Goal: Task Accomplishment & Management: Use online tool/utility

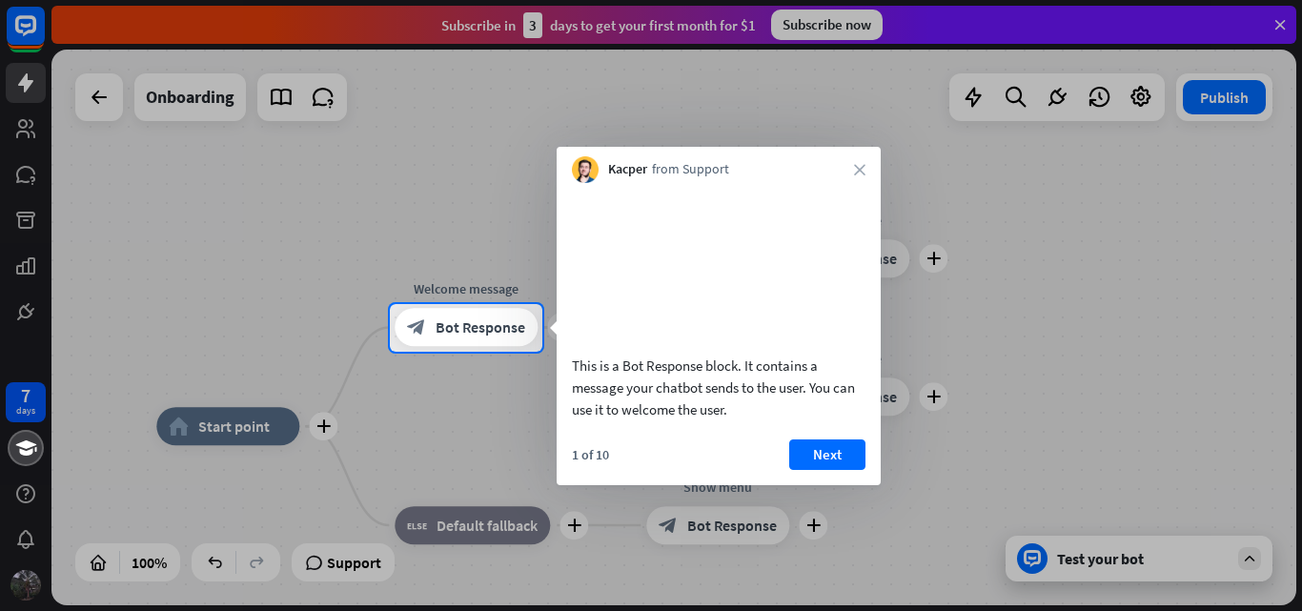
click at [984, 319] on div at bounding box center [922, 328] width 760 height 48
click at [835, 485] on div "1 of 10 Next" at bounding box center [719, 462] width 324 height 46
click at [837, 470] on button "Next" at bounding box center [827, 454] width 76 height 31
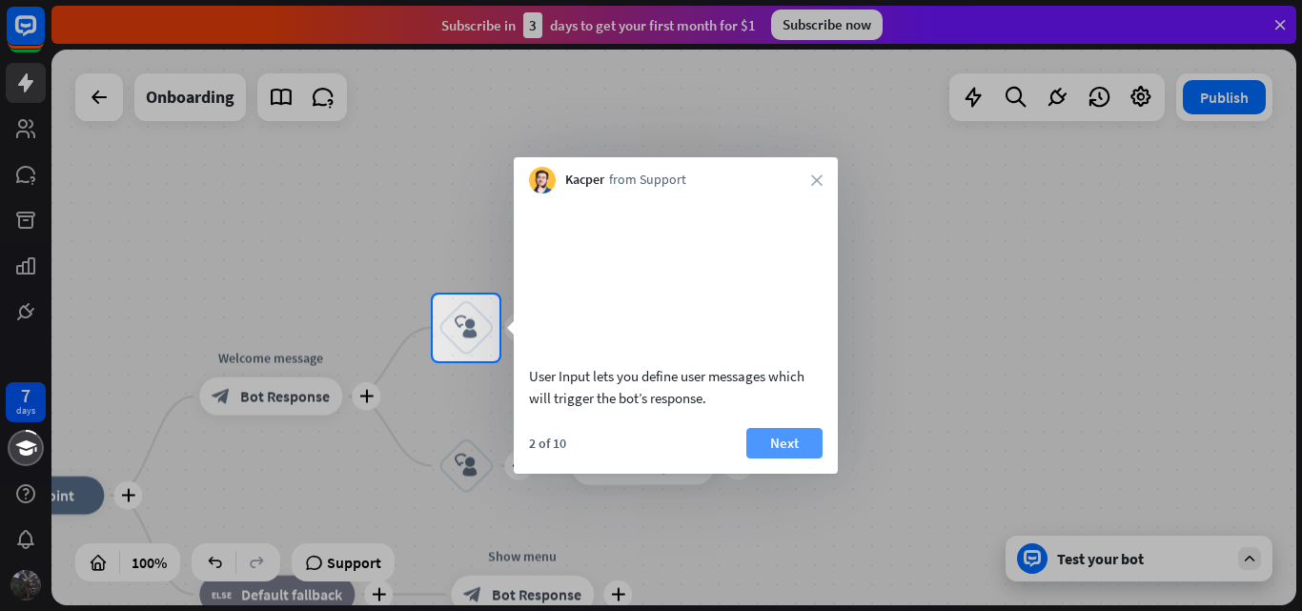
click at [817, 459] on button "Next" at bounding box center [784, 443] width 76 height 31
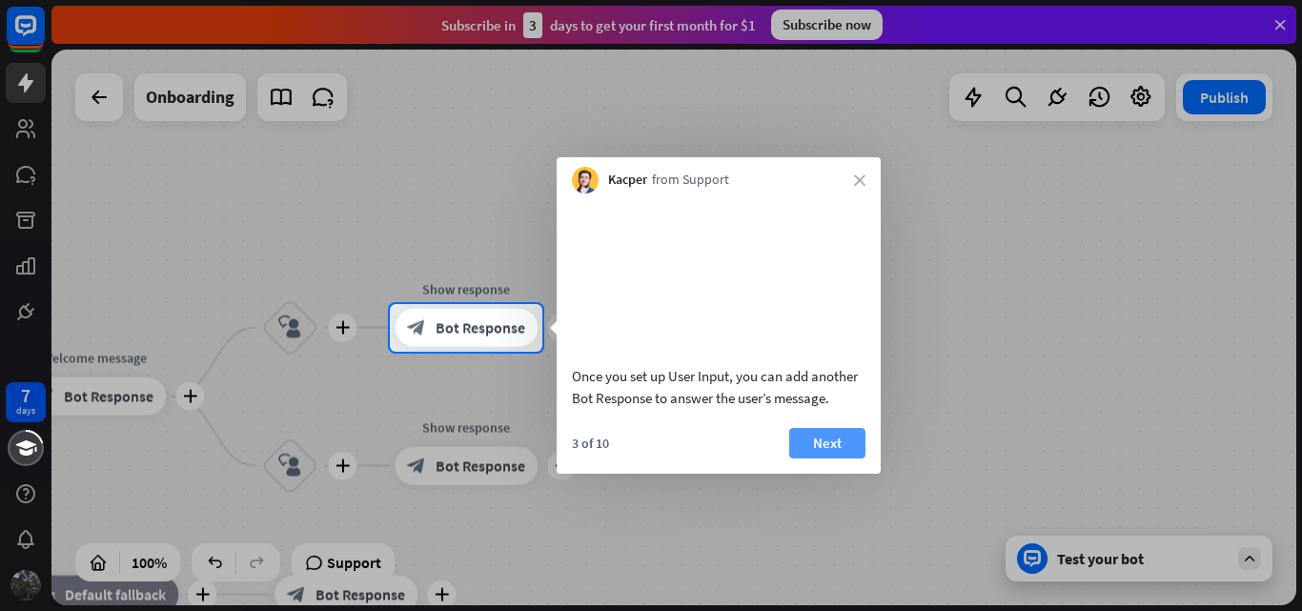
click at [806, 459] on button "Next" at bounding box center [827, 443] width 76 height 31
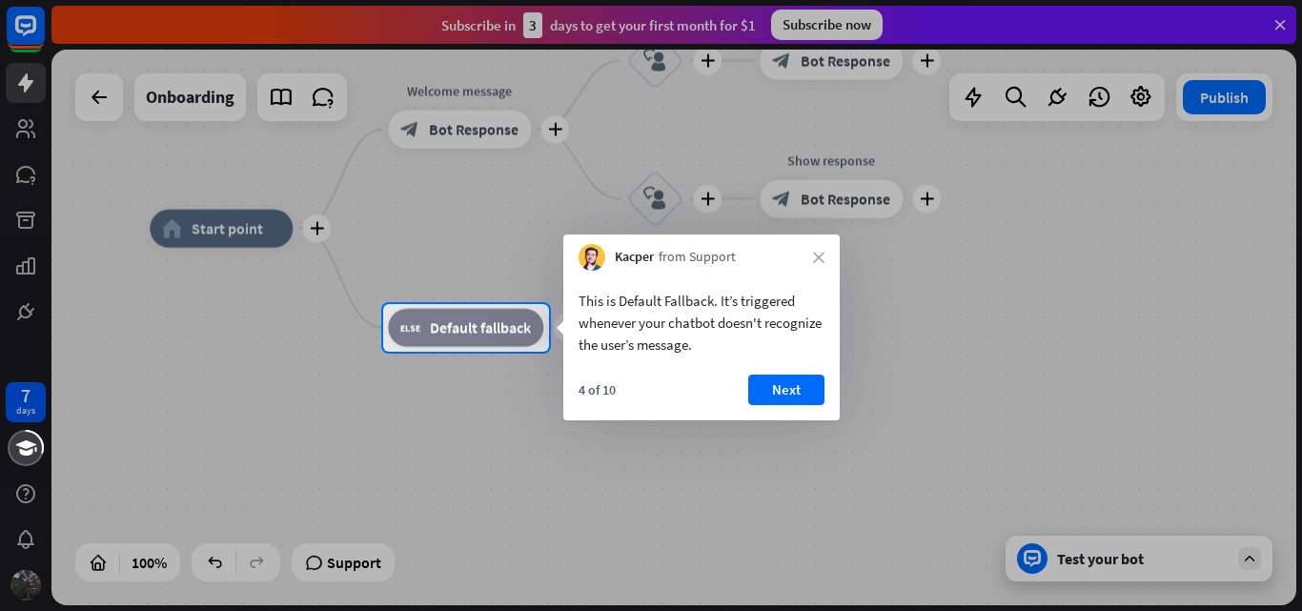
click at [788, 371] on div "This is Default Fallback. It’s triggered whenever your chatbot doesn't recogniz…" at bounding box center [701, 346] width 276 height 150
click at [794, 380] on button "Next" at bounding box center [786, 390] width 76 height 31
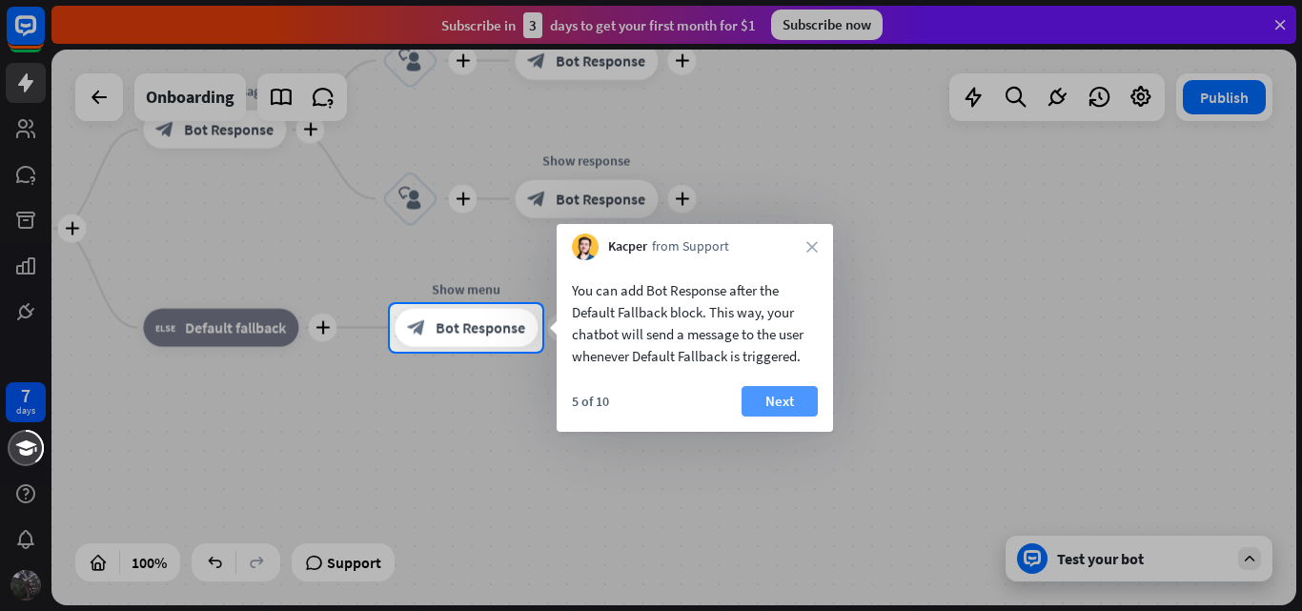
click at [789, 394] on button "Next" at bounding box center [780, 401] width 76 height 31
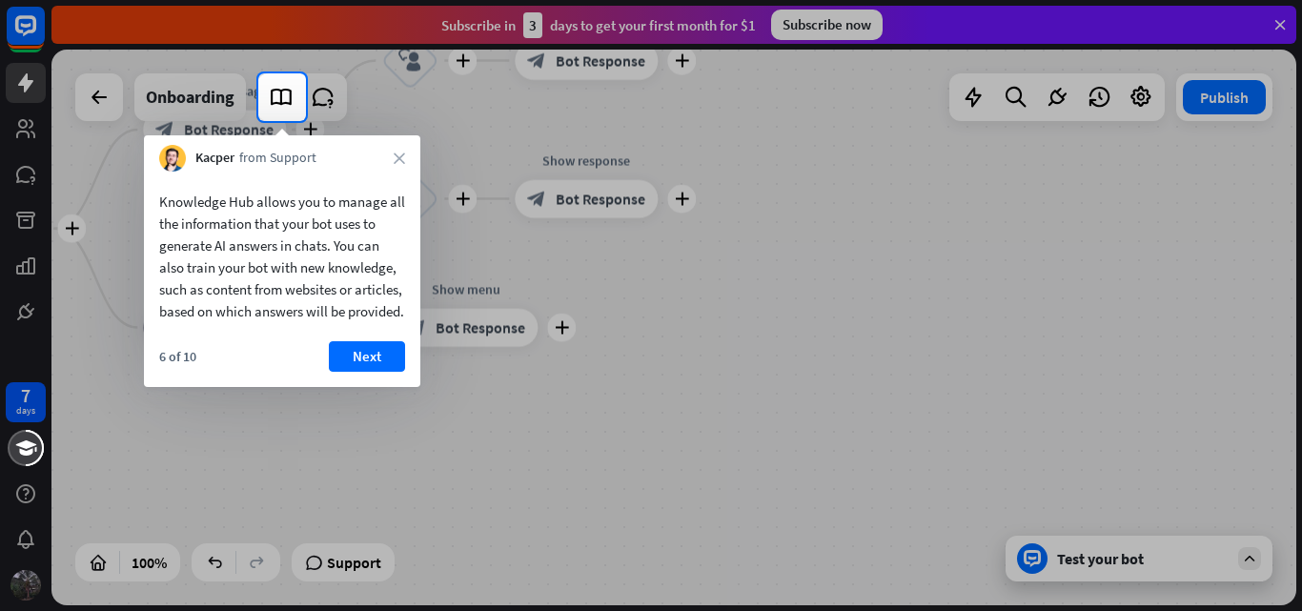
click at [365, 372] on button "Next" at bounding box center [367, 356] width 76 height 31
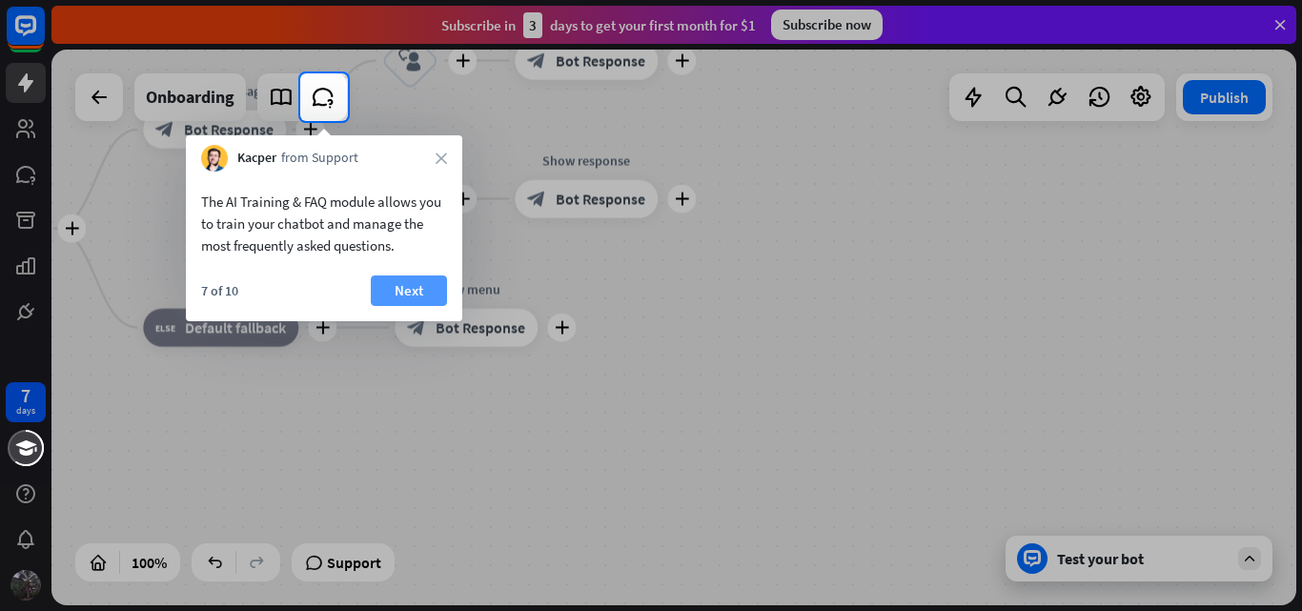
click at [416, 289] on button "Next" at bounding box center [409, 290] width 76 height 31
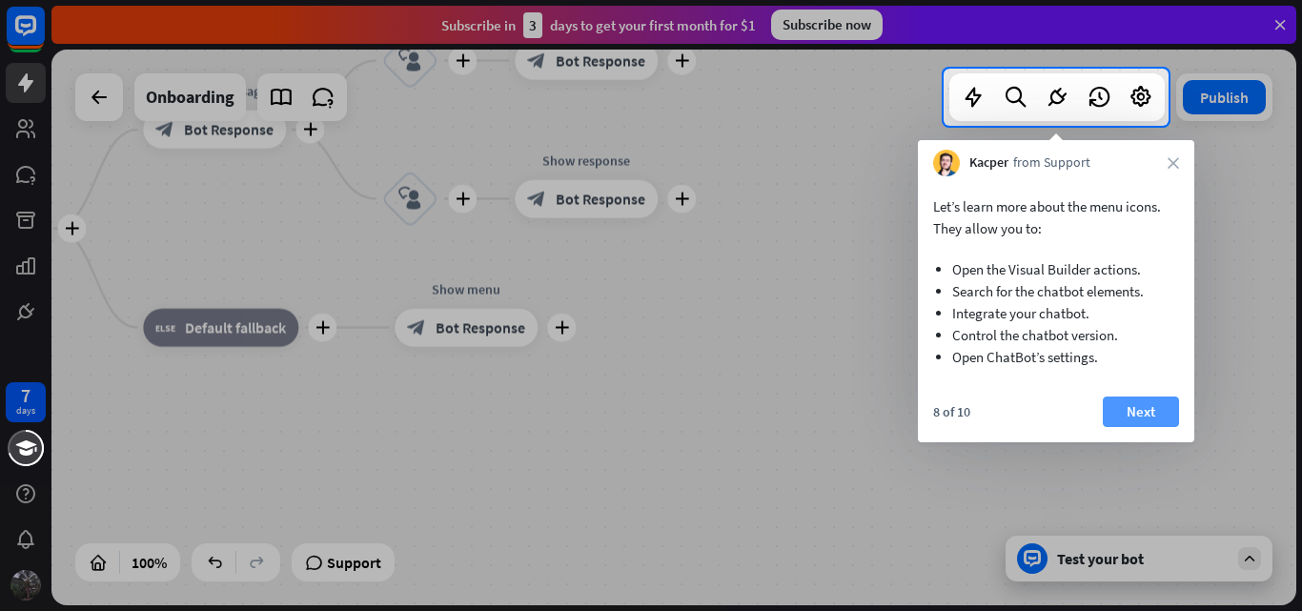
click at [1142, 418] on button "Next" at bounding box center [1141, 412] width 76 height 31
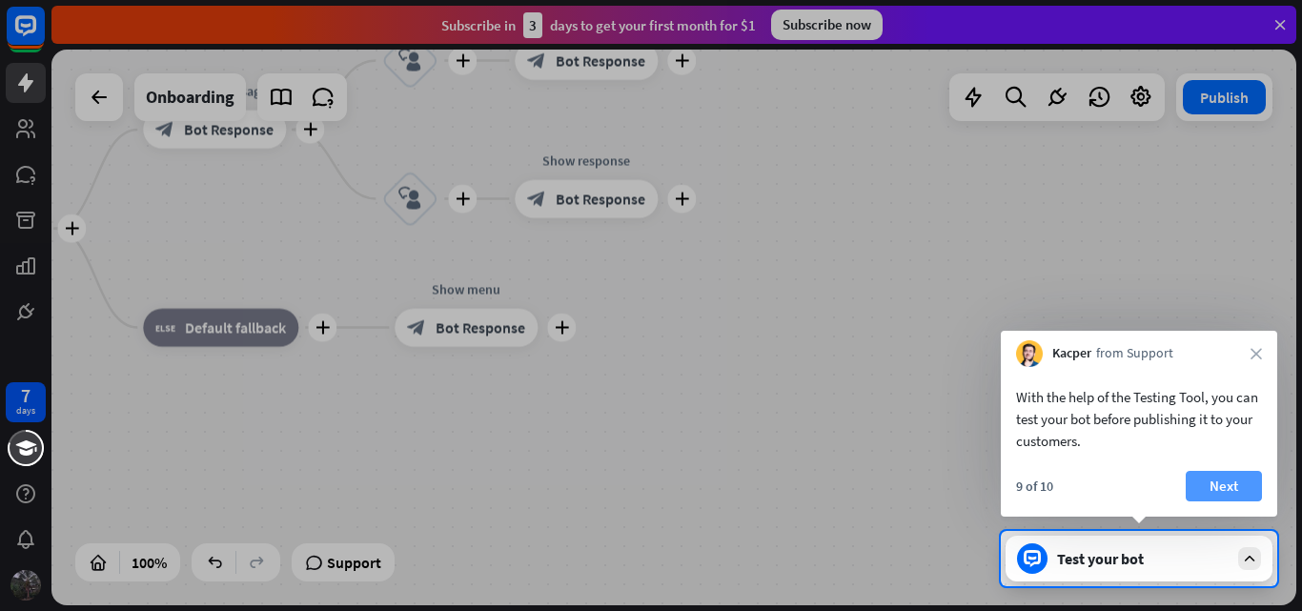
click at [1248, 500] on button "Next" at bounding box center [1224, 486] width 76 height 31
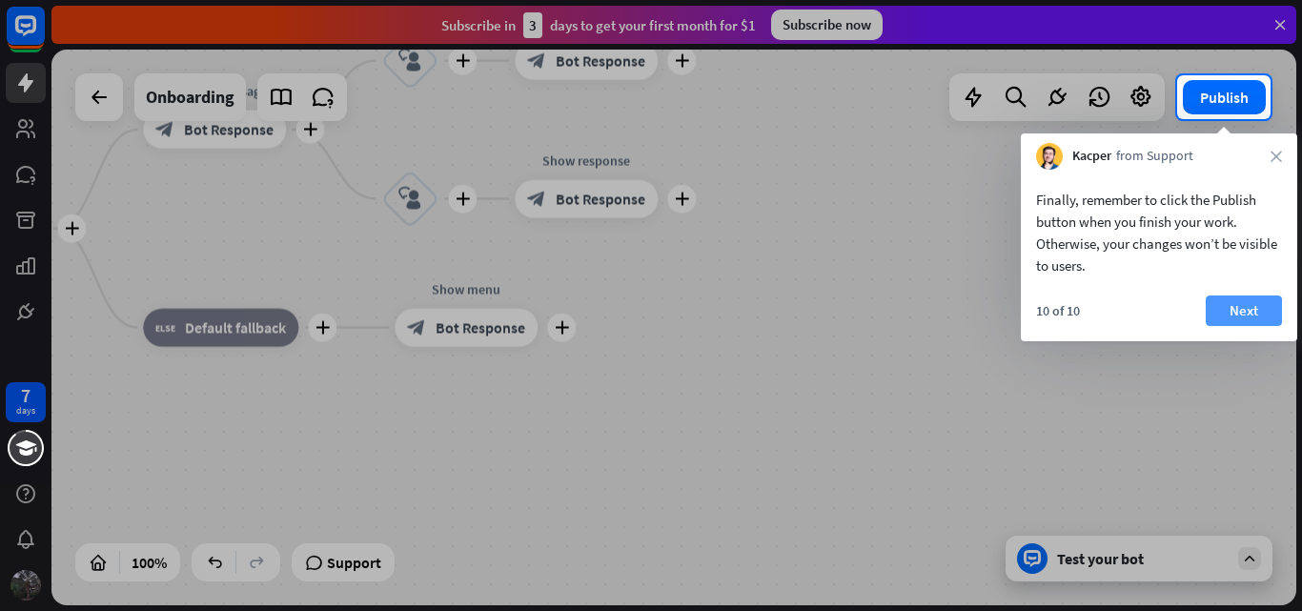
click at [1248, 311] on button "Next" at bounding box center [1244, 311] width 76 height 31
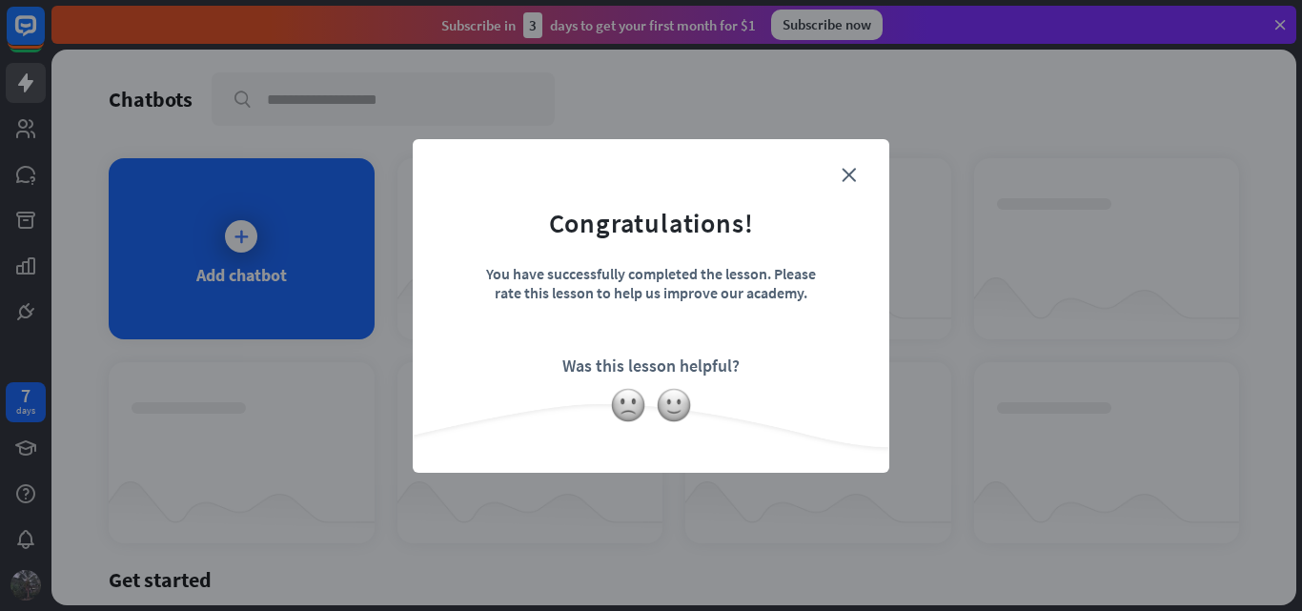
click at [856, 174] on form "Congratulations! You have successfully completed the lesson. Please rate this l…" at bounding box center [651, 277] width 429 height 228
click at [849, 174] on icon "close" at bounding box center [849, 175] width 14 height 14
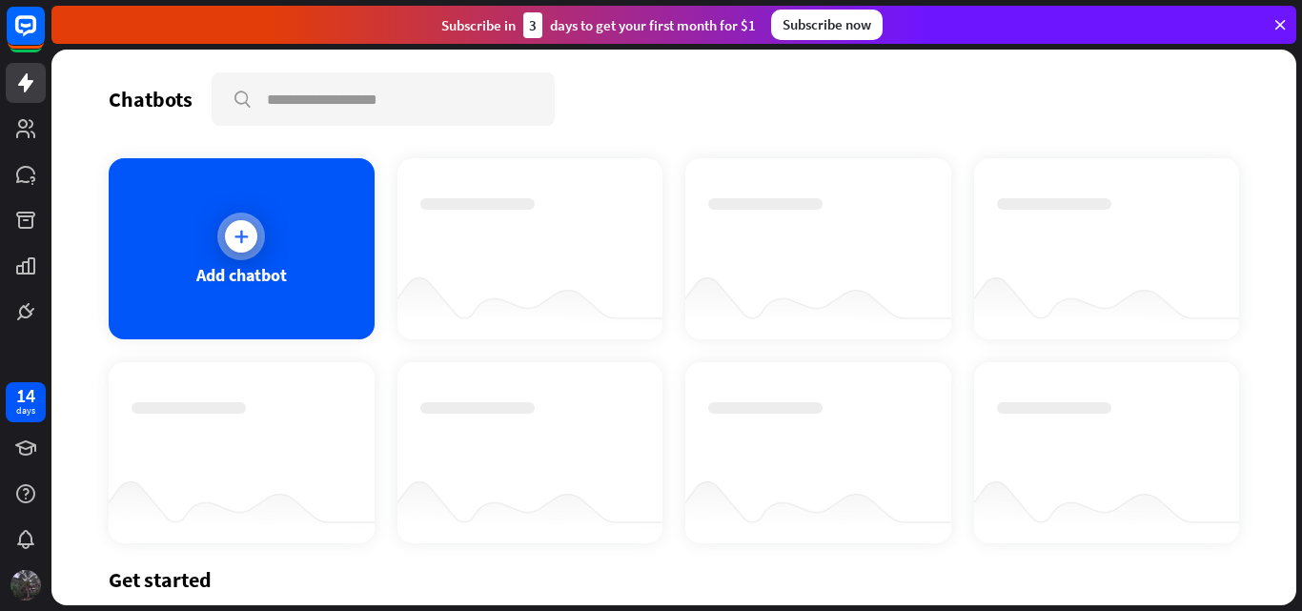
click at [337, 198] on div "Add chatbot" at bounding box center [242, 248] width 266 height 181
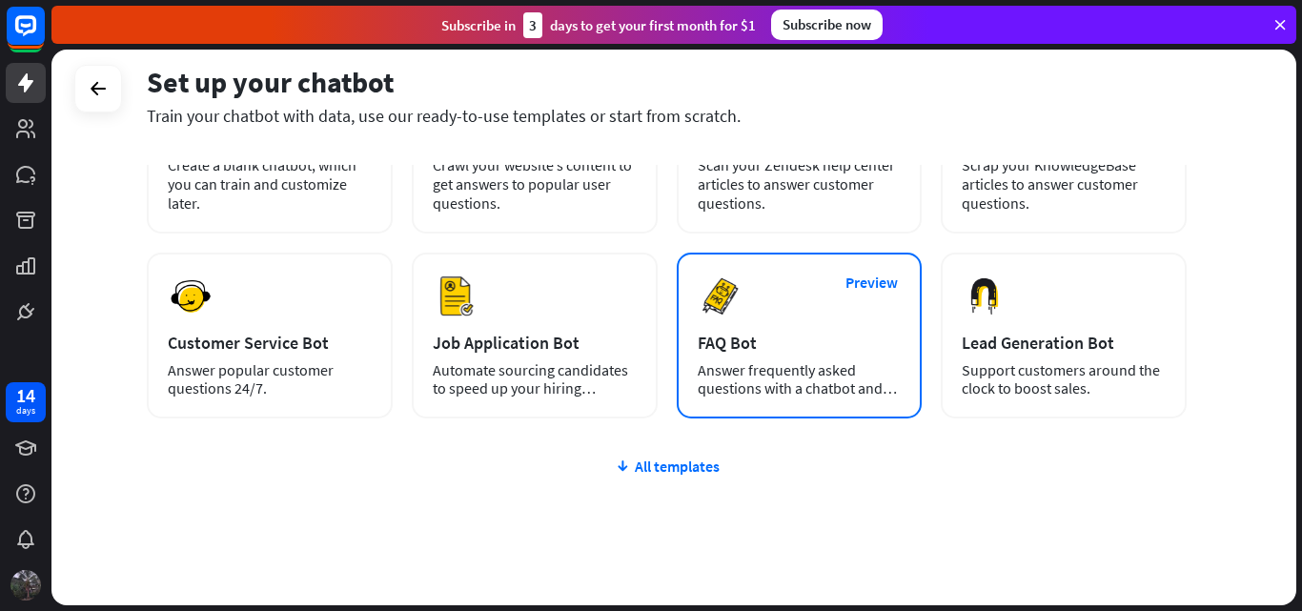
scroll to position [95, 0]
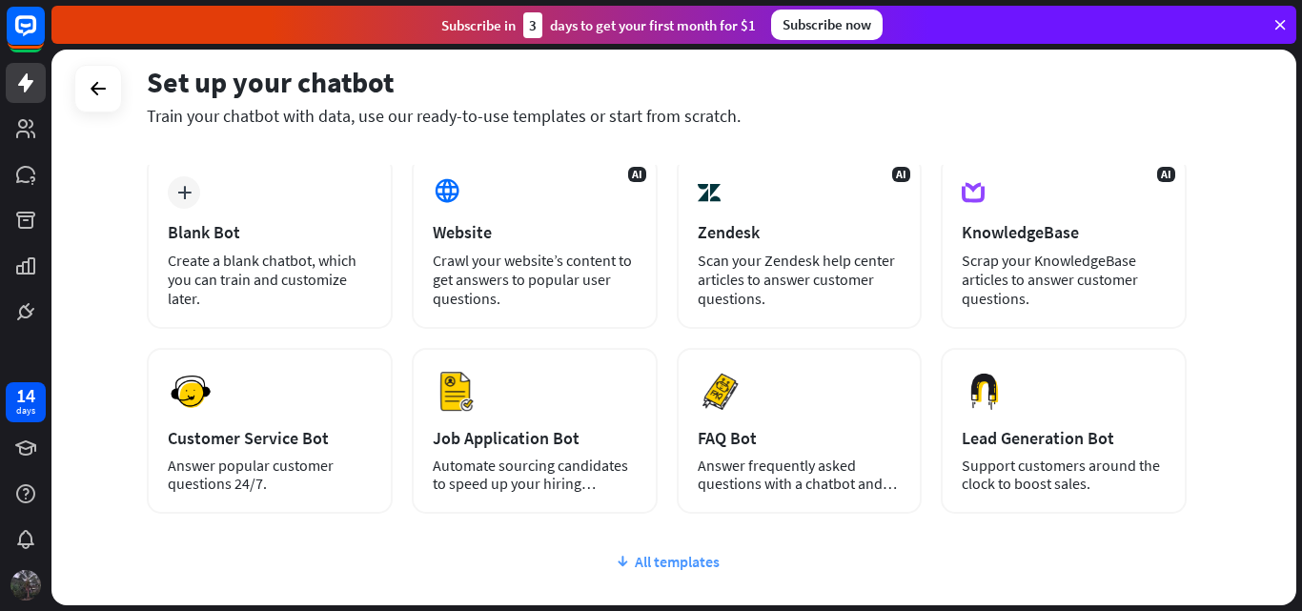
click at [699, 559] on div "All templates" at bounding box center [667, 561] width 1040 height 19
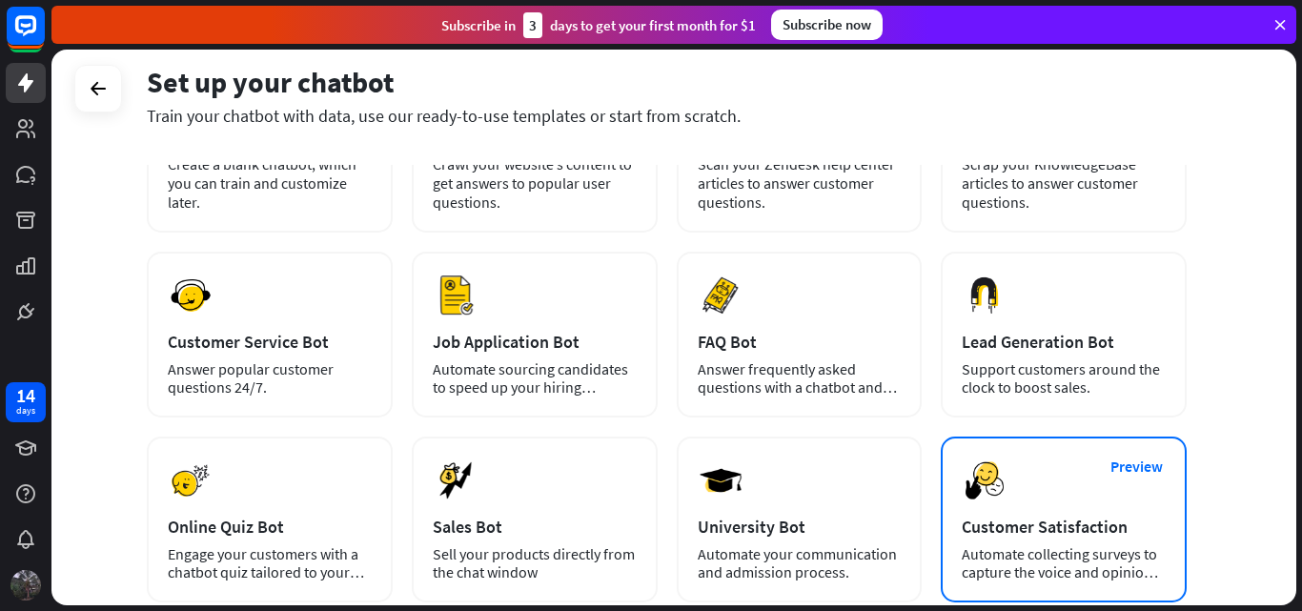
scroll to position [0, 0]
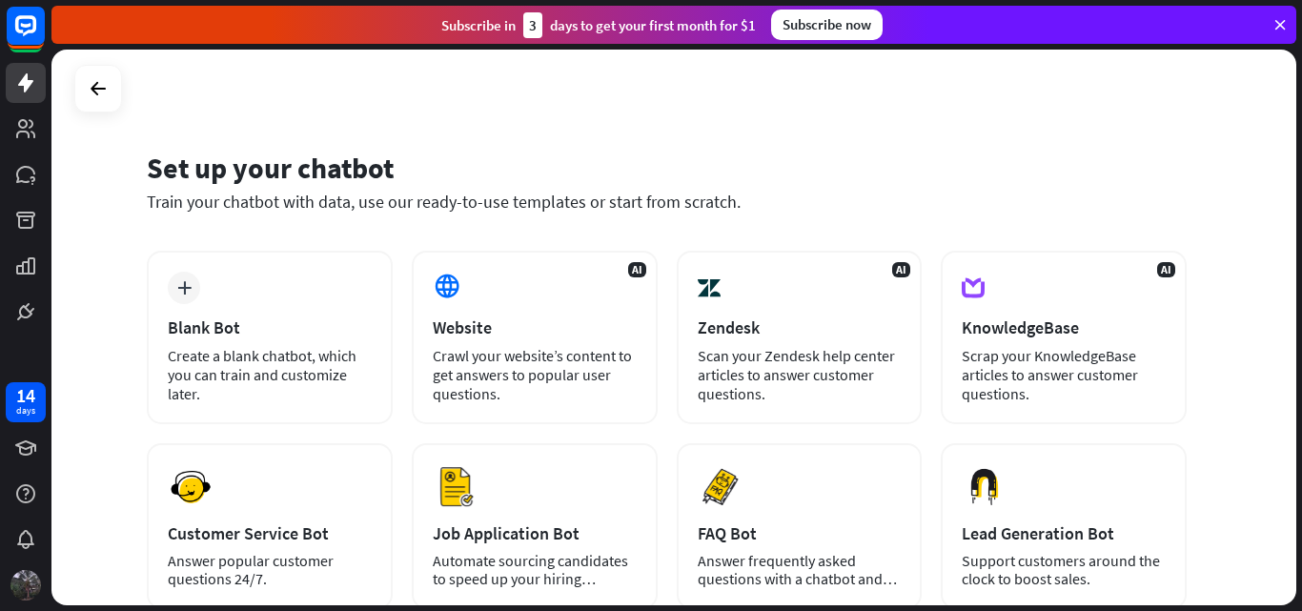
click at [976, 160] on div "Set up your chatbot" at bounding box center [667, 168] width 1040 height 36
click at [917, 107] on div "Set up your chatbot Train your chatbot with data, use our ready-to-use template…" at bounding box center [673, 328] width 1245 height 556
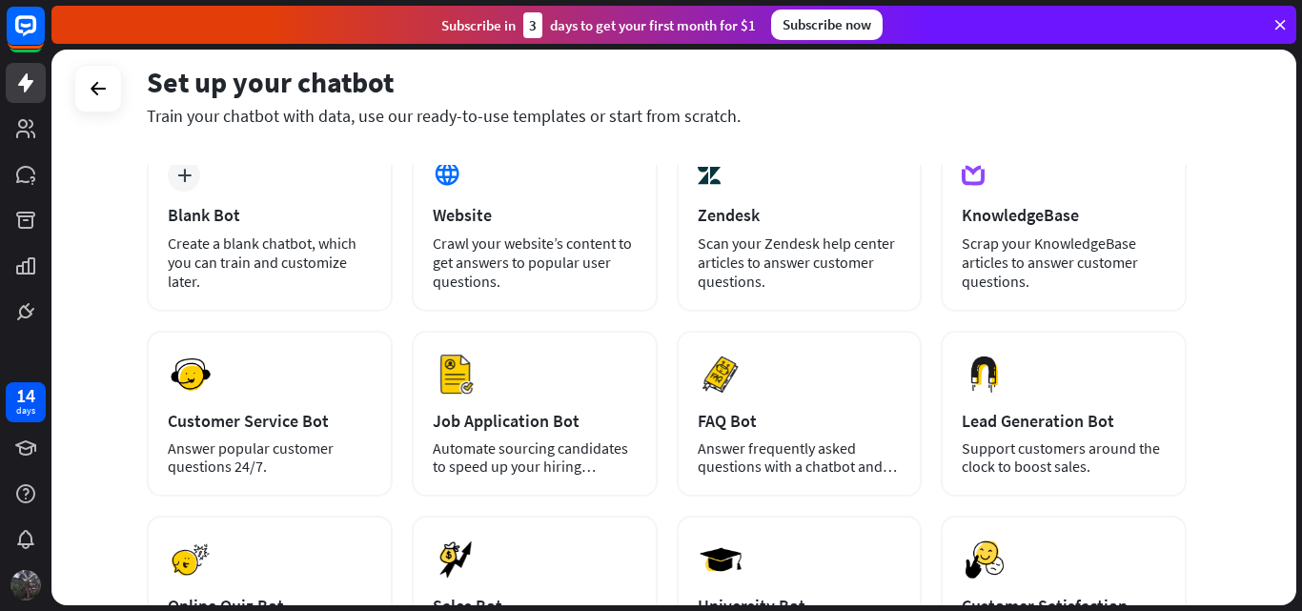
scroll to position [125, 0]
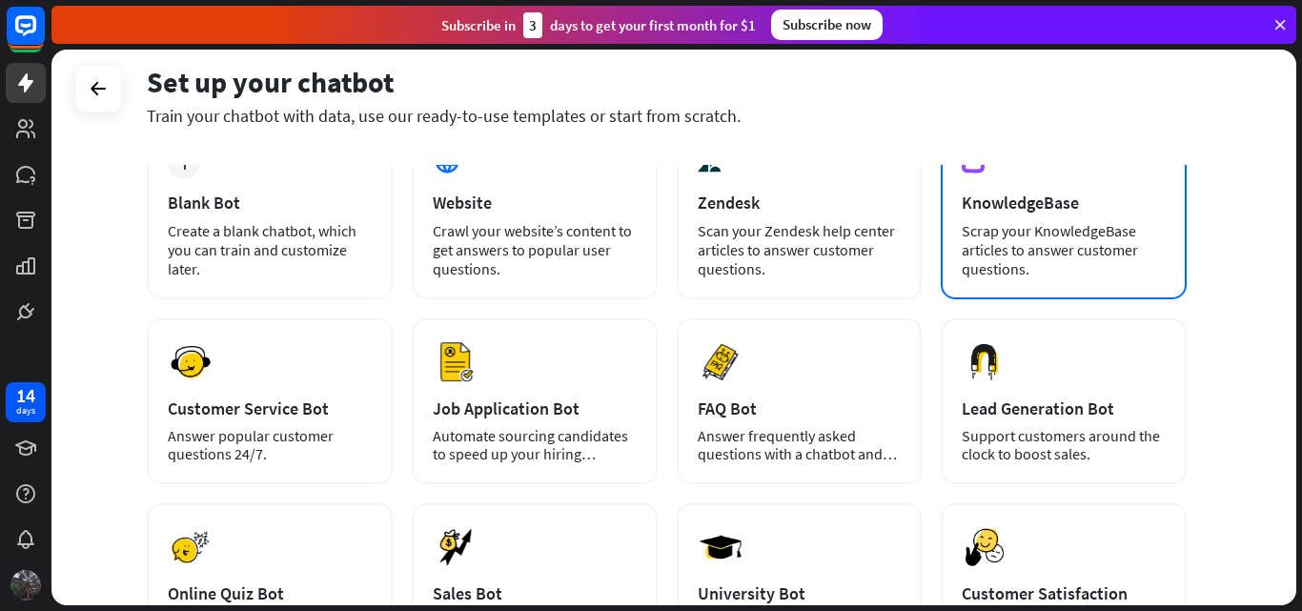
click at [1010, 172] on div "AI KnowledgeBase Scrap your KnowledgeBase articles to answer customer questions." at bounding box center [1064, 212] width 246 height 173
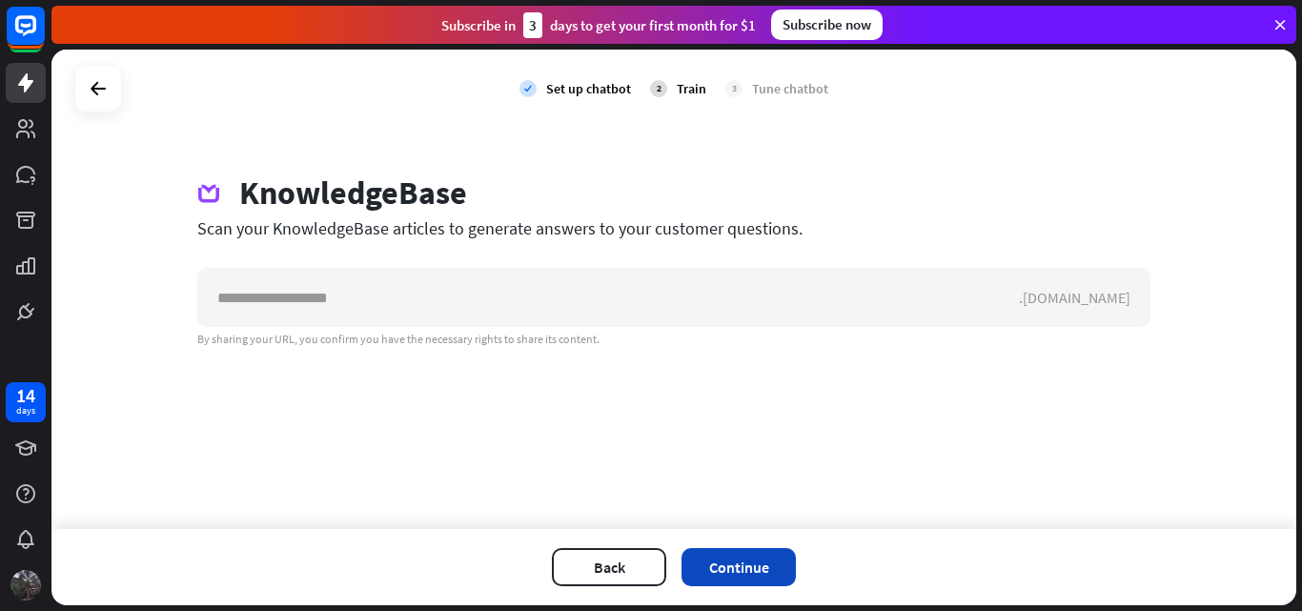
click at [713, 565] on button "Continue" at bounding box center [739, 567] width 114 height 38
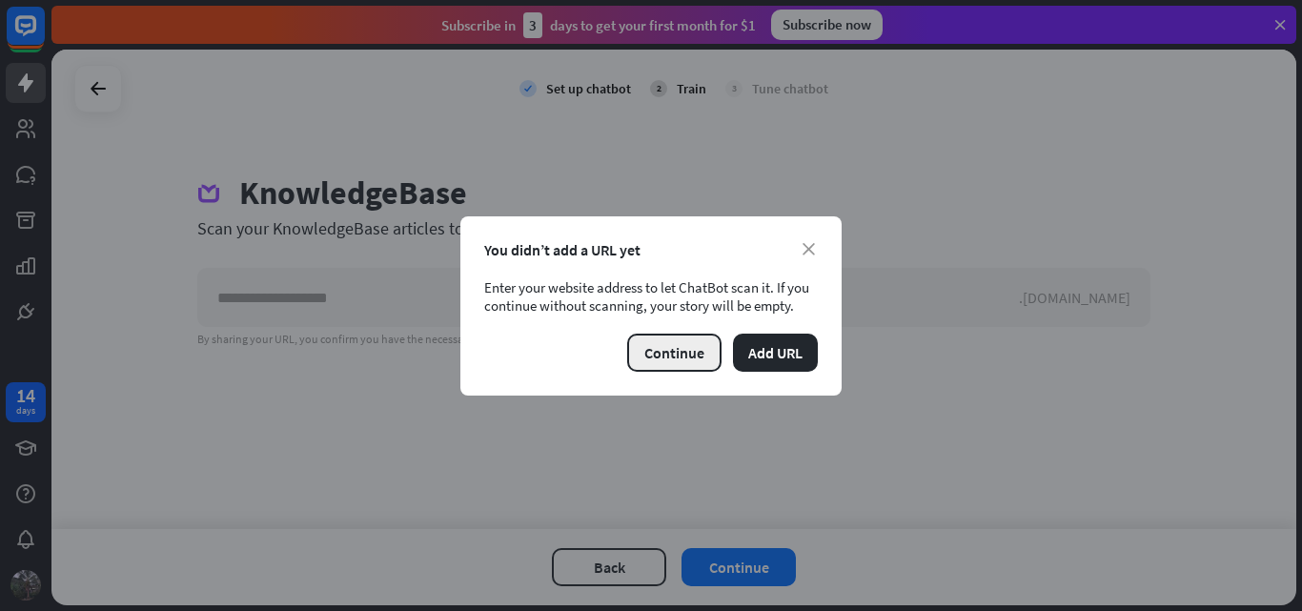
click at [699, 357] on button "Continue" at bounding box center [674, 353] width 94 height 38
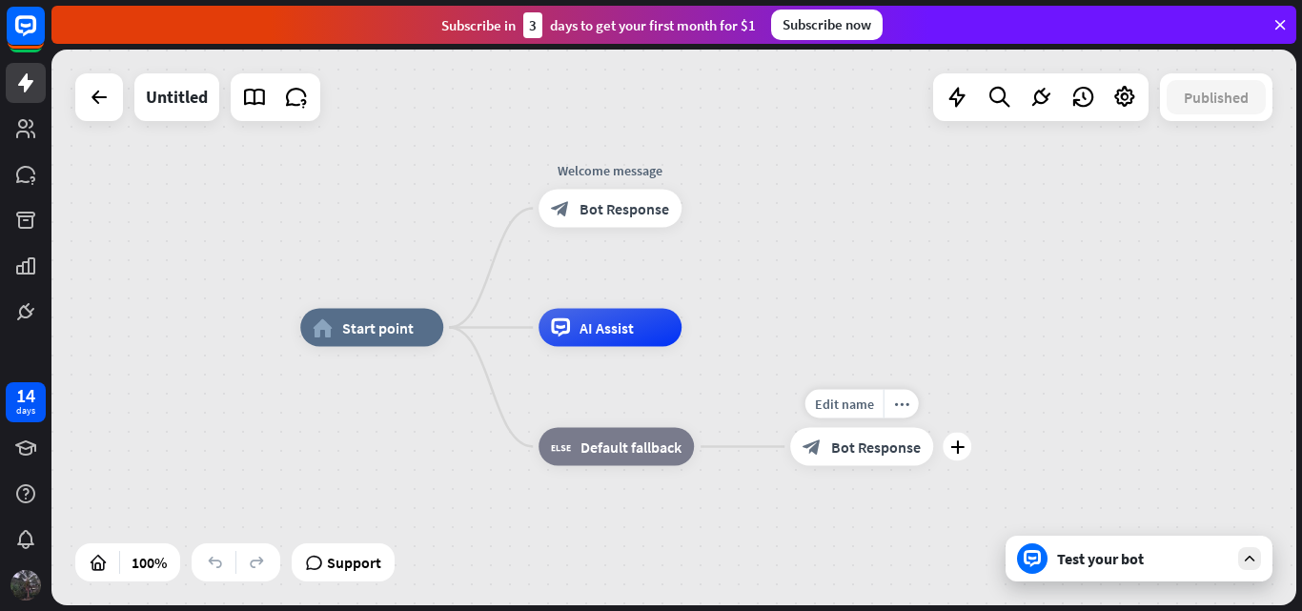
click at [853, 453] on span "Bot Response" at bounding box center [876, 447] width 90 height 19
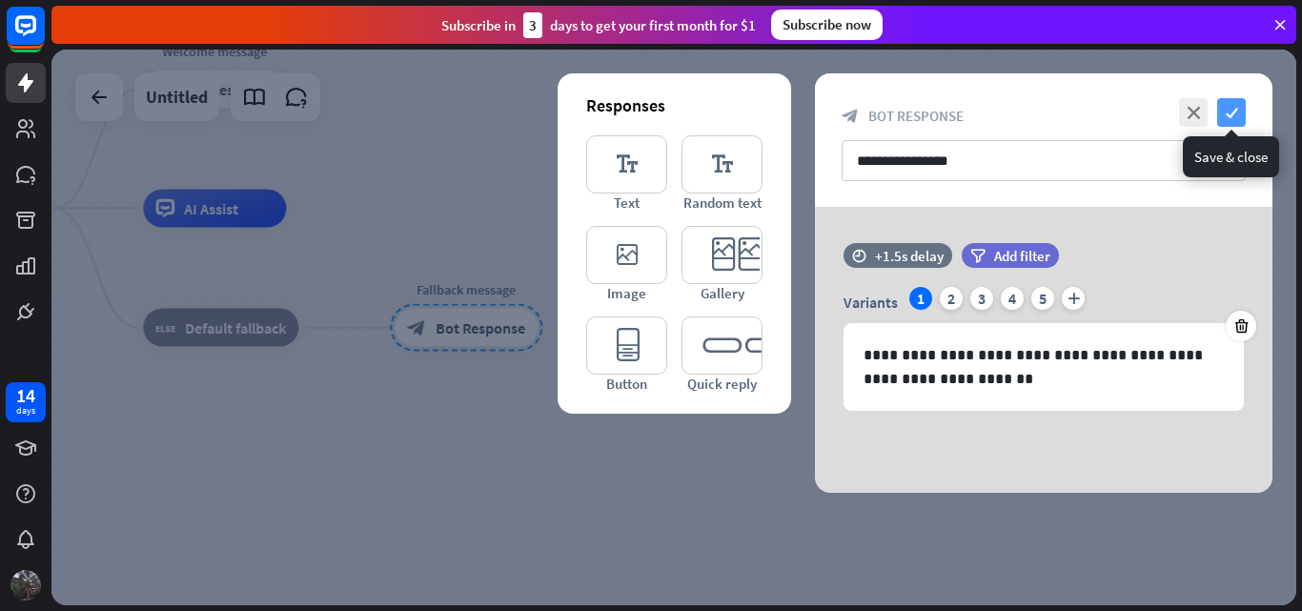
click at [1226, 106] on icon "check" at bounding box center [1231, 112] width 29 height 29
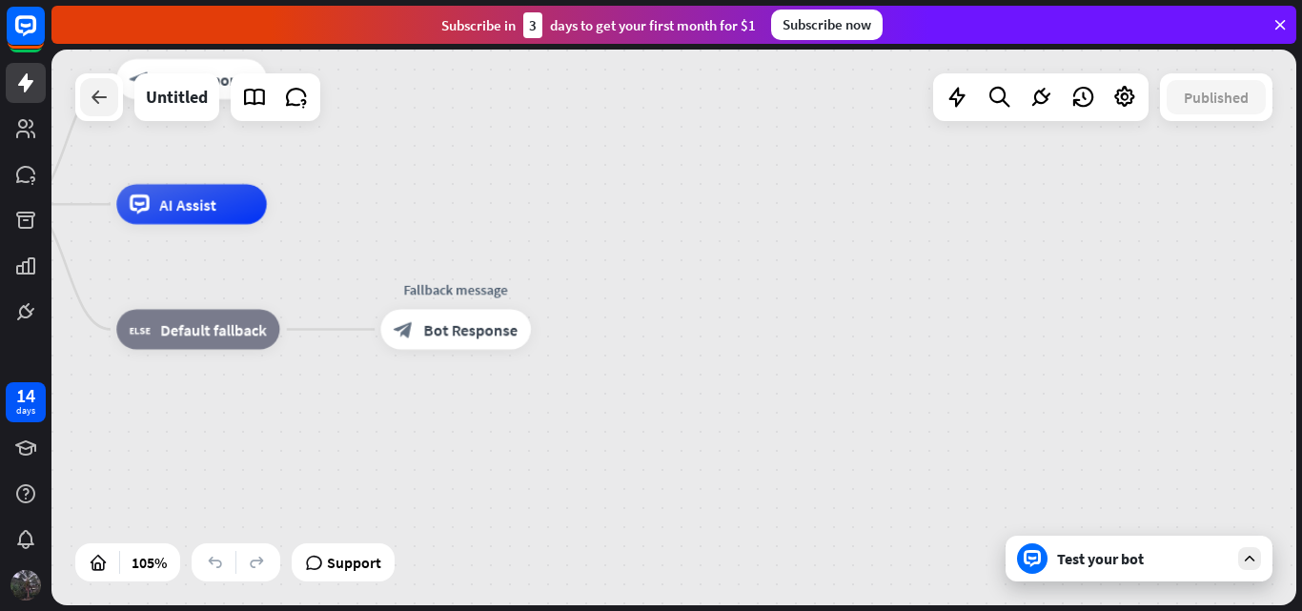
click at [84, 103] on div at bounding box center [99, 97] width 38 height 38
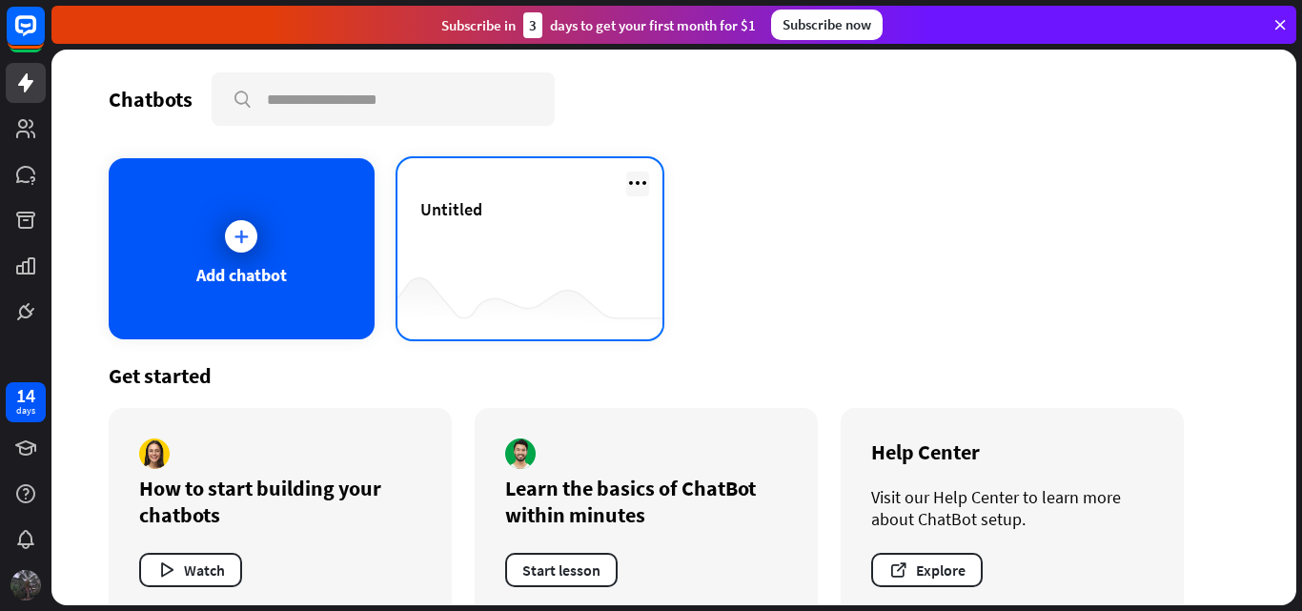
click at [642, 181] on icon at bounding box center [637, 183] width 23 height 23
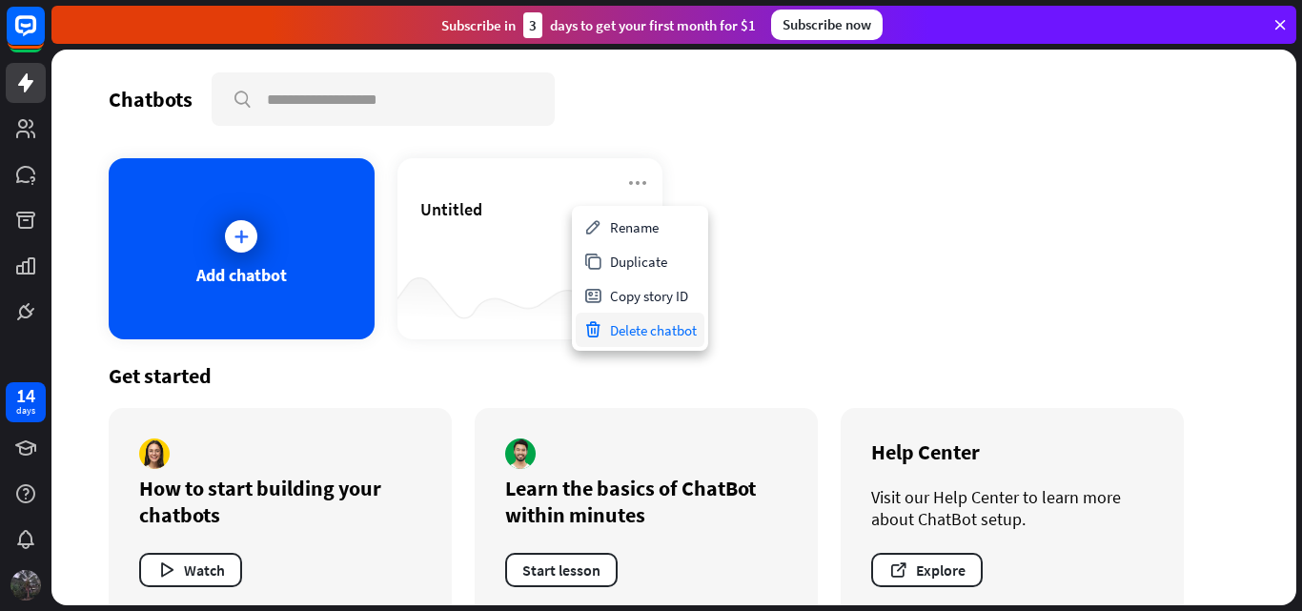
click at [651, 326] on div "Delete chatbot" at bounding box center [640, 330] width 129 height 34
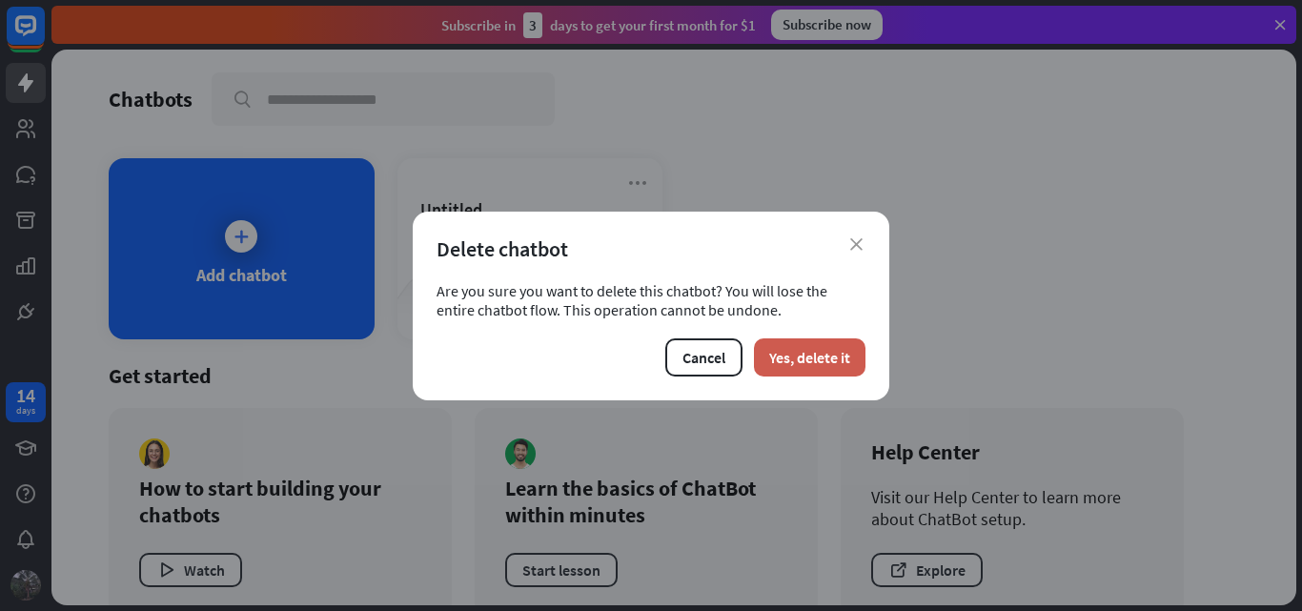
click at [763, 350] on button "Yes, delete it" at bounding box center [810, 357] width 112 height 38
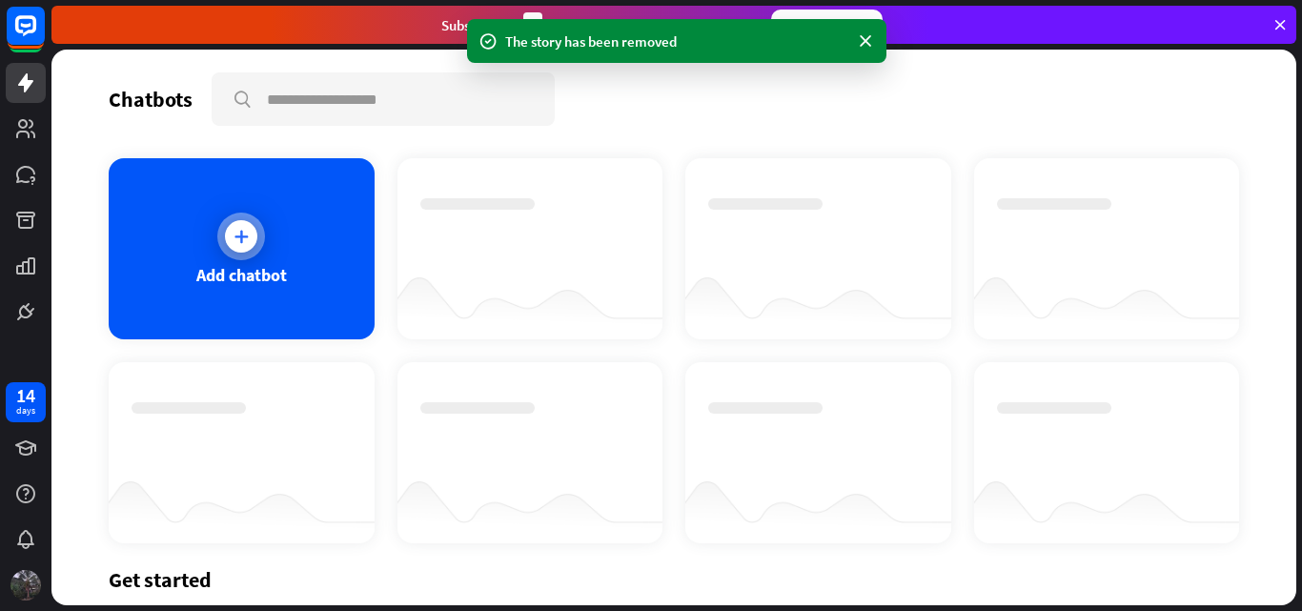
click at [271, 260] on div "Add chatbot" at bounding box center [242, 248] width 266 height 181
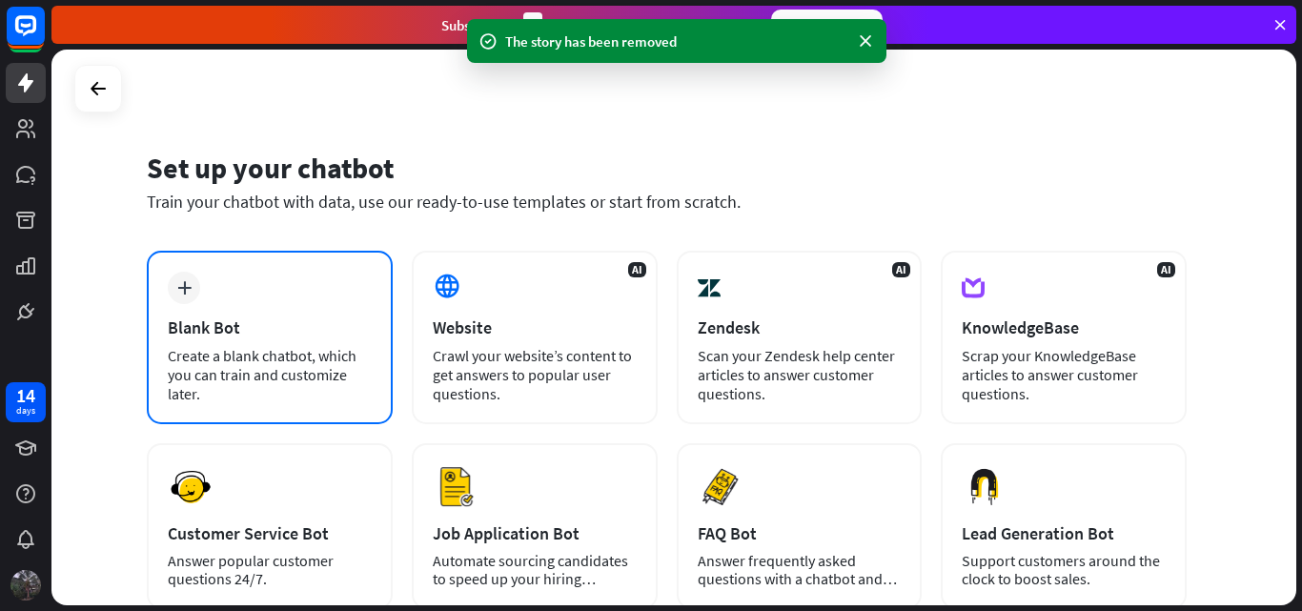
click at [288, 311] on div "plus Blank Bot Create a blank chatbot, which you can train and customize later." at bounding box center [270, 337] width 246 height 173
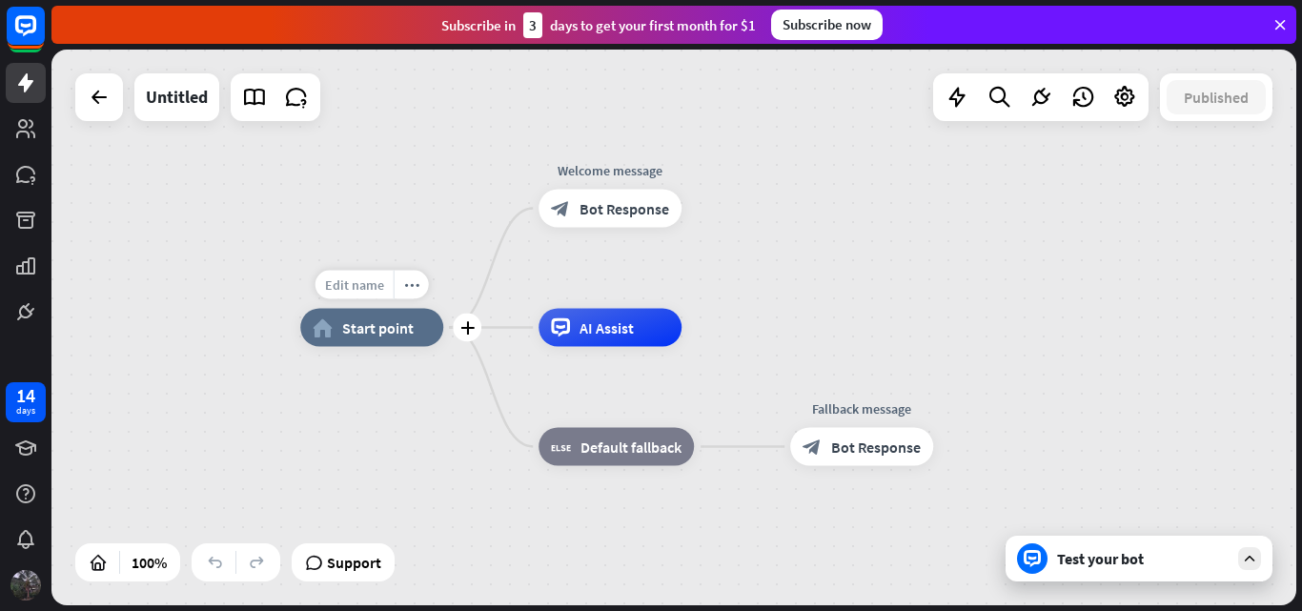
click at [378, 281] on span "Edit name" at bounding box center [354, 284] width 59 height 17
click at [626, 202] on span "Bot Response" at bounding box center [625, 208] width 90 height 19
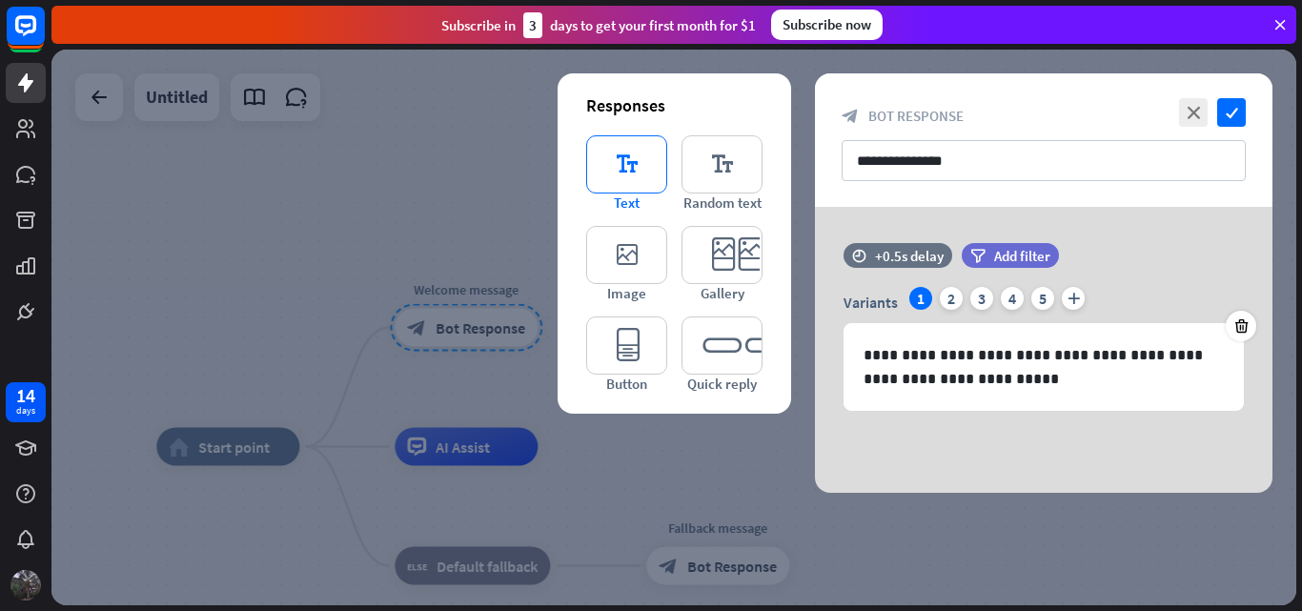
click at [639, 181] on icon "editor_text" at bounding box center [626, 164] width 81 height 58
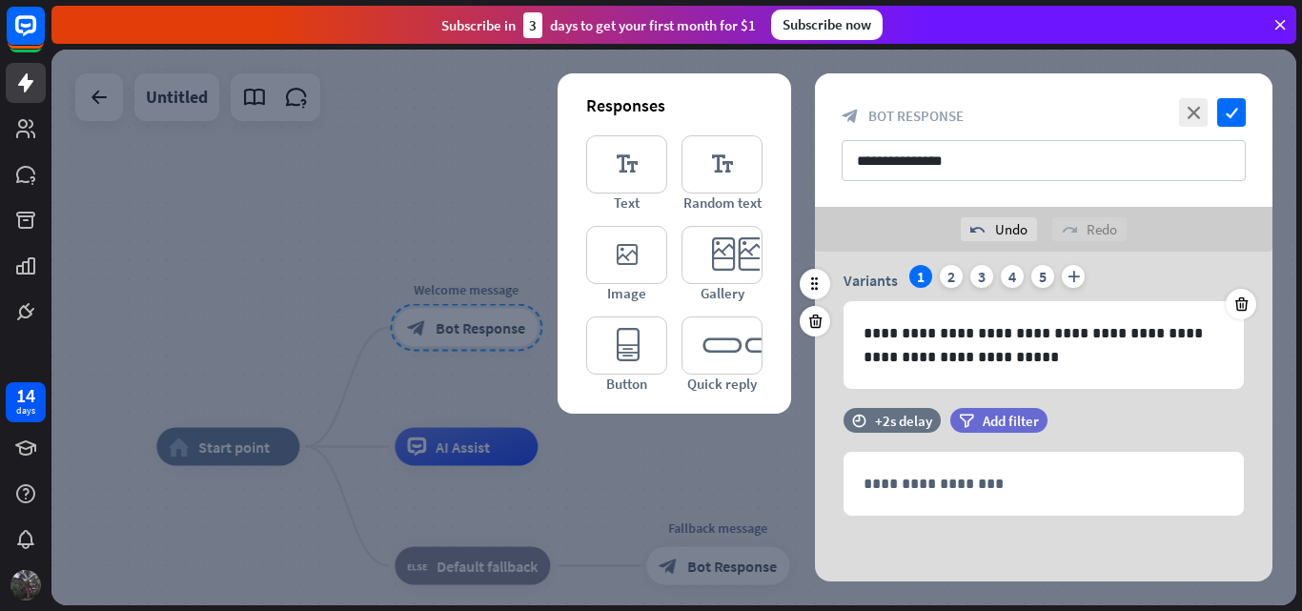
scroll to position [68, 0]
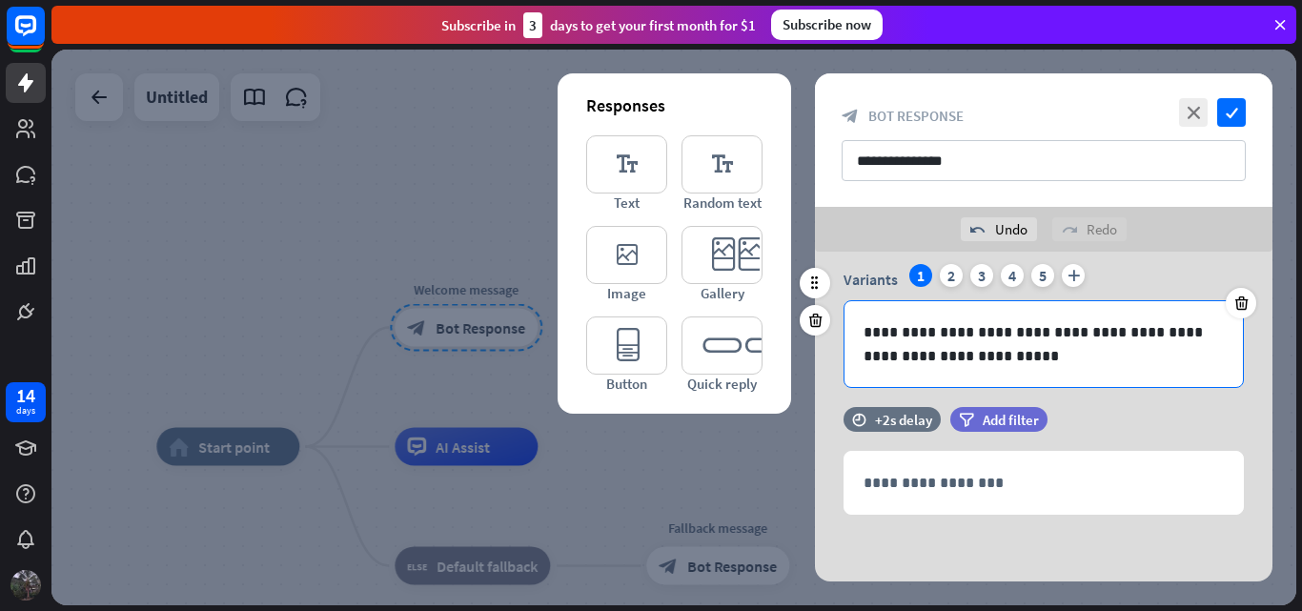
click at [991, 364] on p "**********" at bounding box center [1044, 344] width 360 height 48
click at [467, 427] on div at bounding box center [673, 328] width 1245 height 556
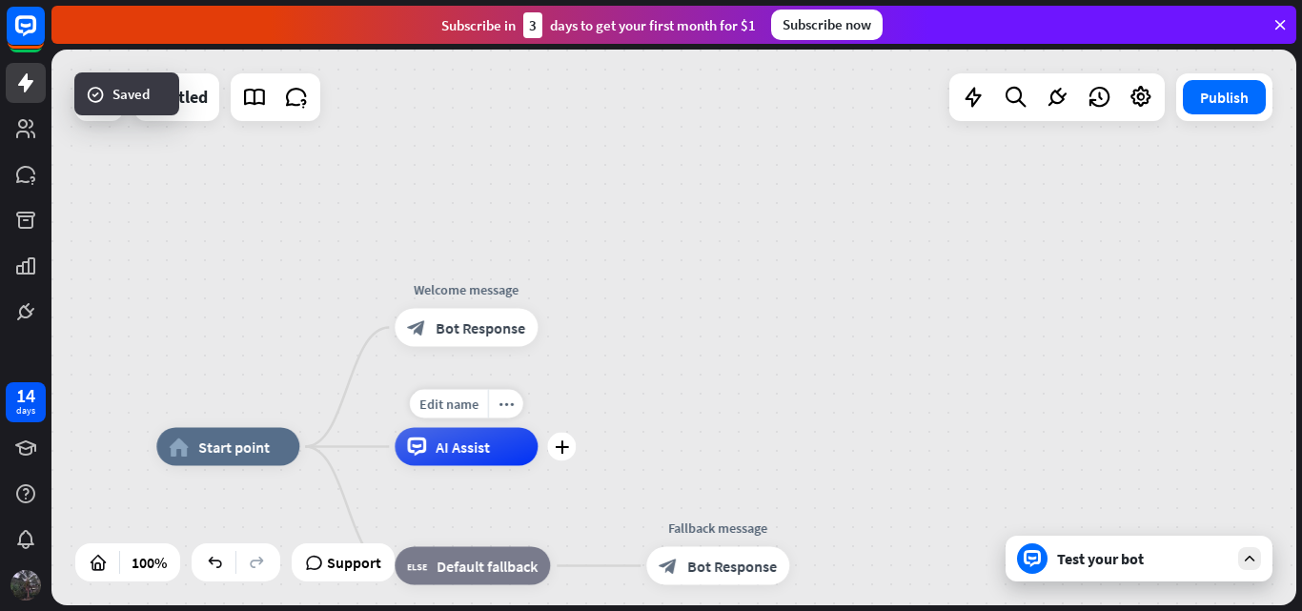
click at [508, 460] on div "AI Assist" at bounding box center [466, 447] width 143 height 38
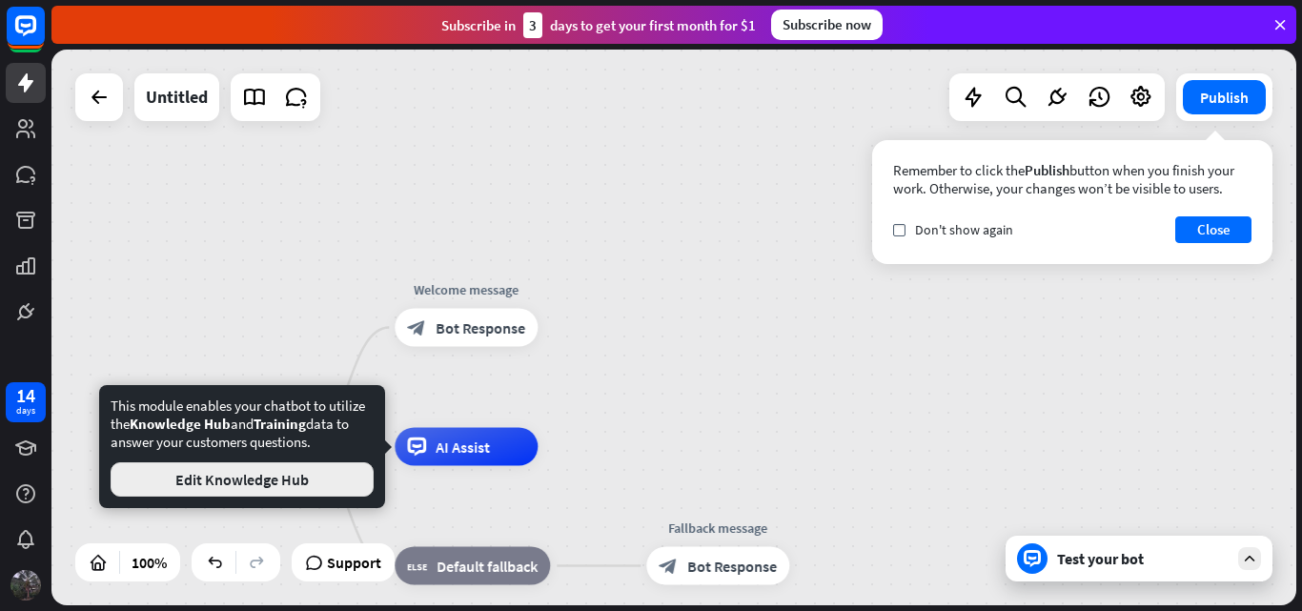
click at [305, 486] on button "Edit Knowledge Hub" at bounding box center [242, 479] width 263 height 34
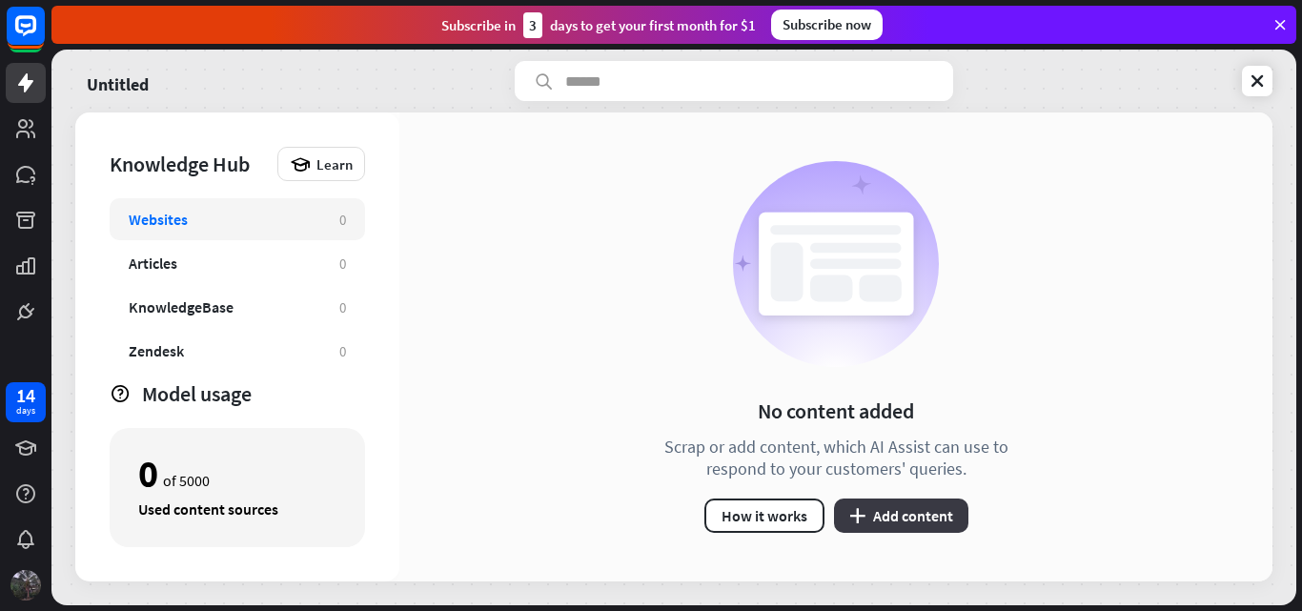
click at [867, 517] on button "plus Add content" at bounding box center [901, 516] width 134 height 34
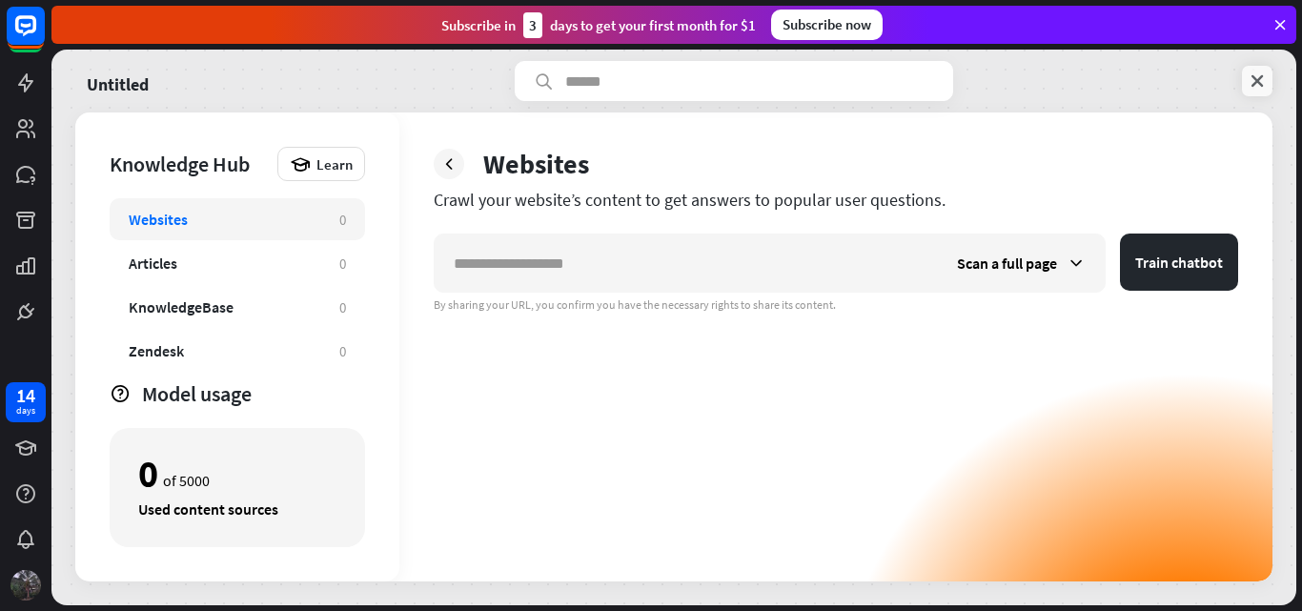
click at [1265, 76] on icon at bounding box center [1257, 80] width 19 height 19
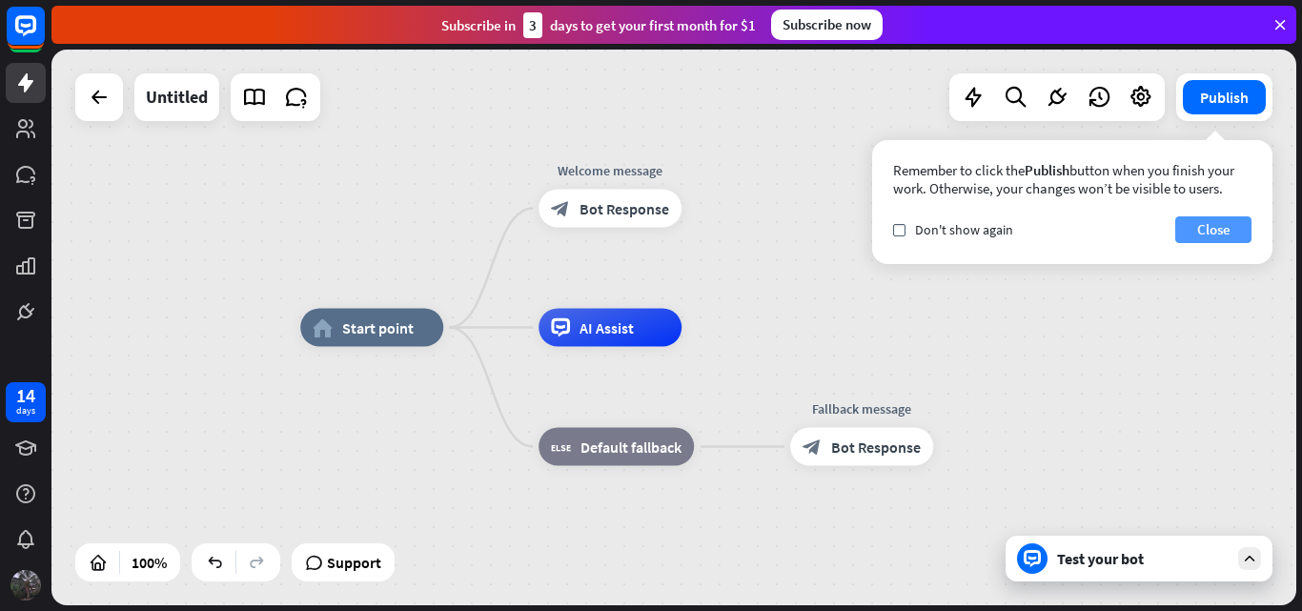
click at [1211, 225] on button "Close" at bounding box center [1213, 229] width 76 height 27
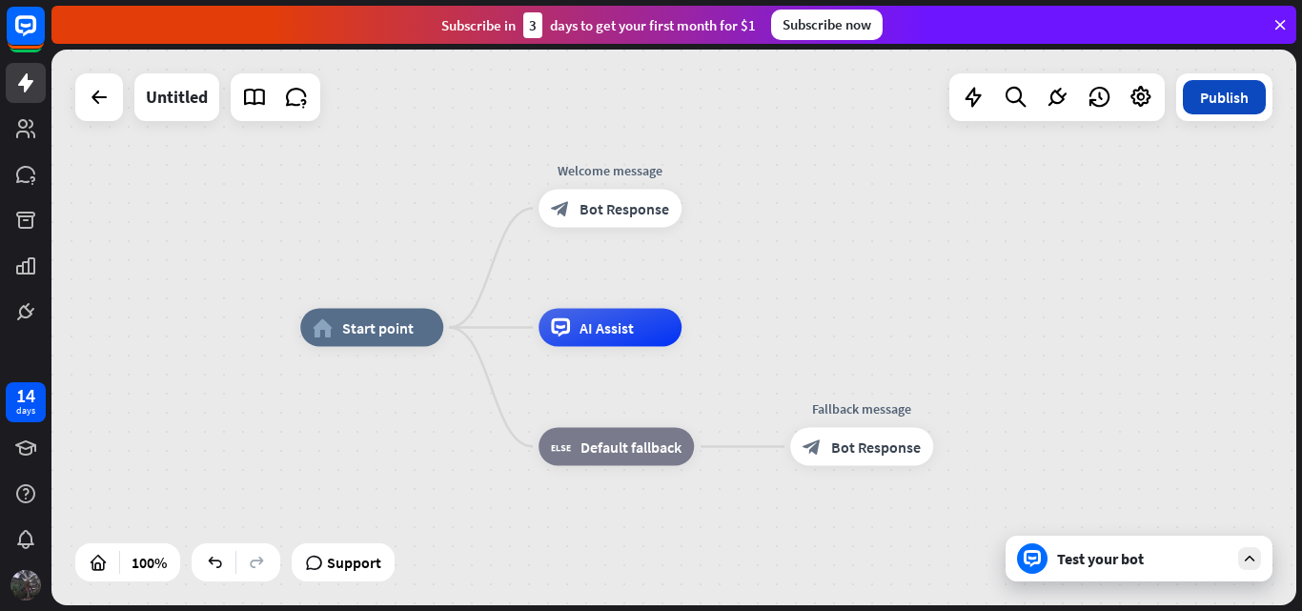
click at [1217, 92] on button "Publish" at bounding box center [1224, 97] width 83 height 34
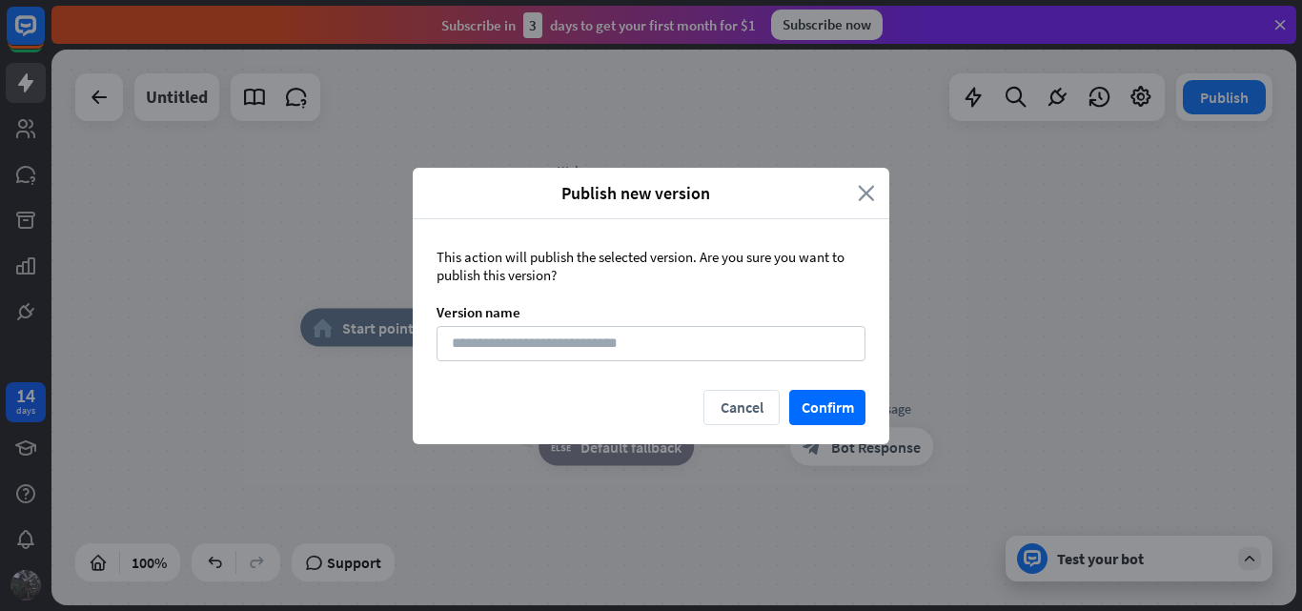
click at [867, 182] on icon "close" at bounding box center [866, 193] width 17 height 22
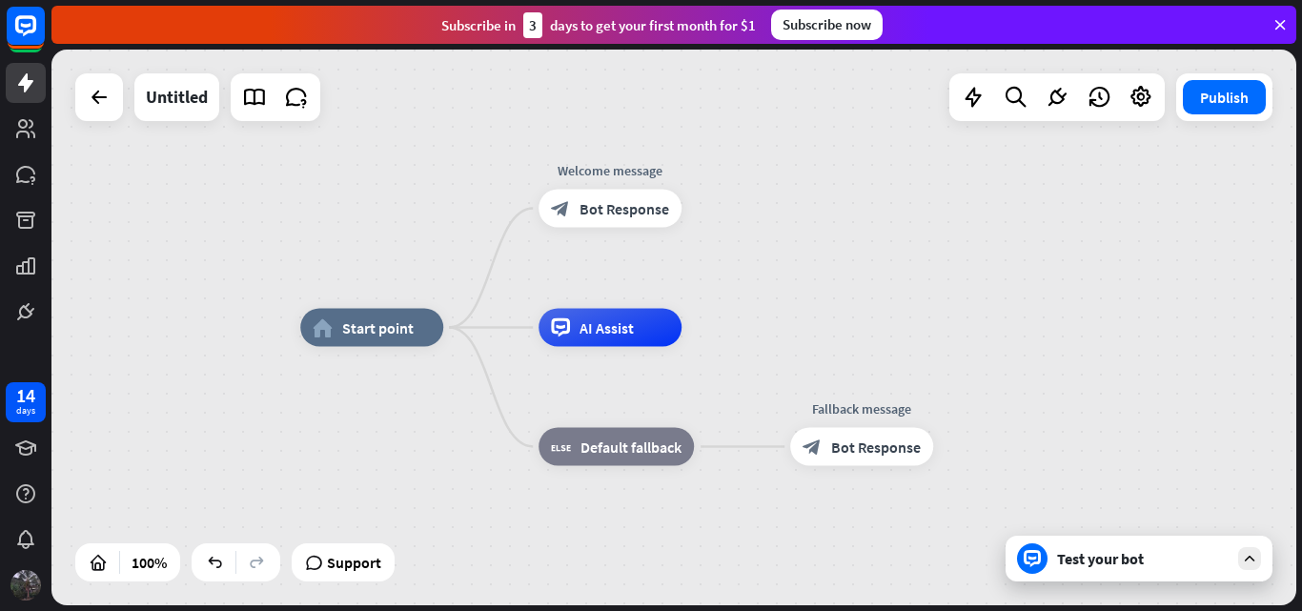
click at [826, 227] on div "home_2 Start point Welcome message block_bot_response Bot Response AI Assist bl…" at bounding box center [673, 328] width 1245 height 556
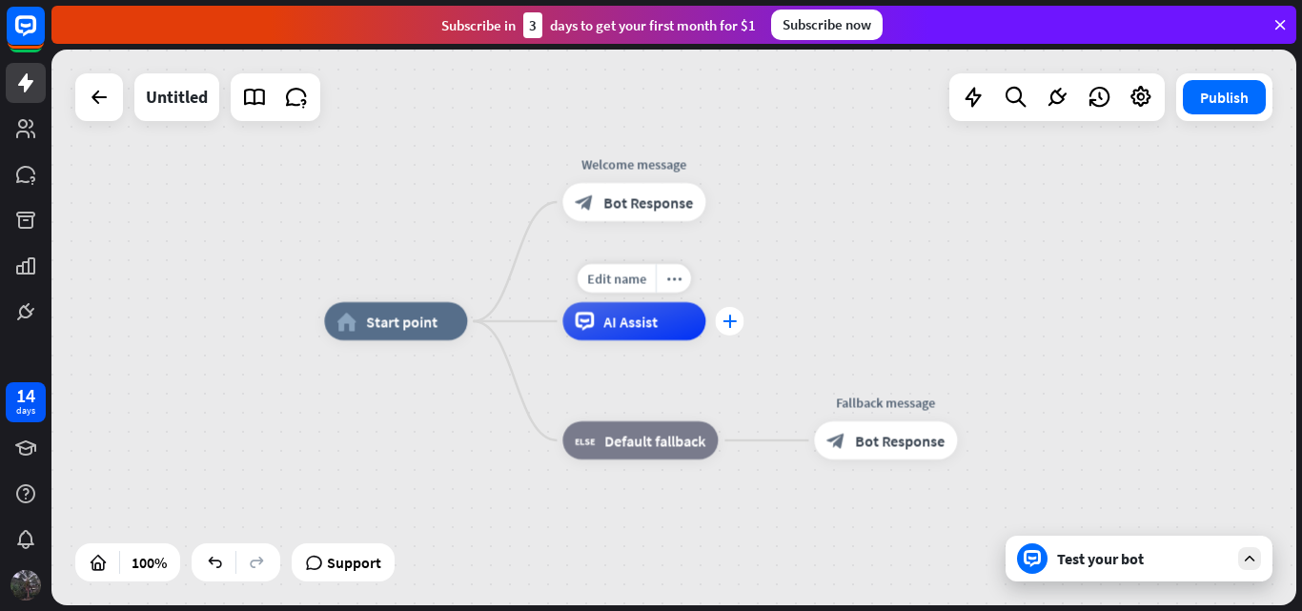
click at [728, 325] on icon "plus" at bounding box center [730, 321] width 14 height 13
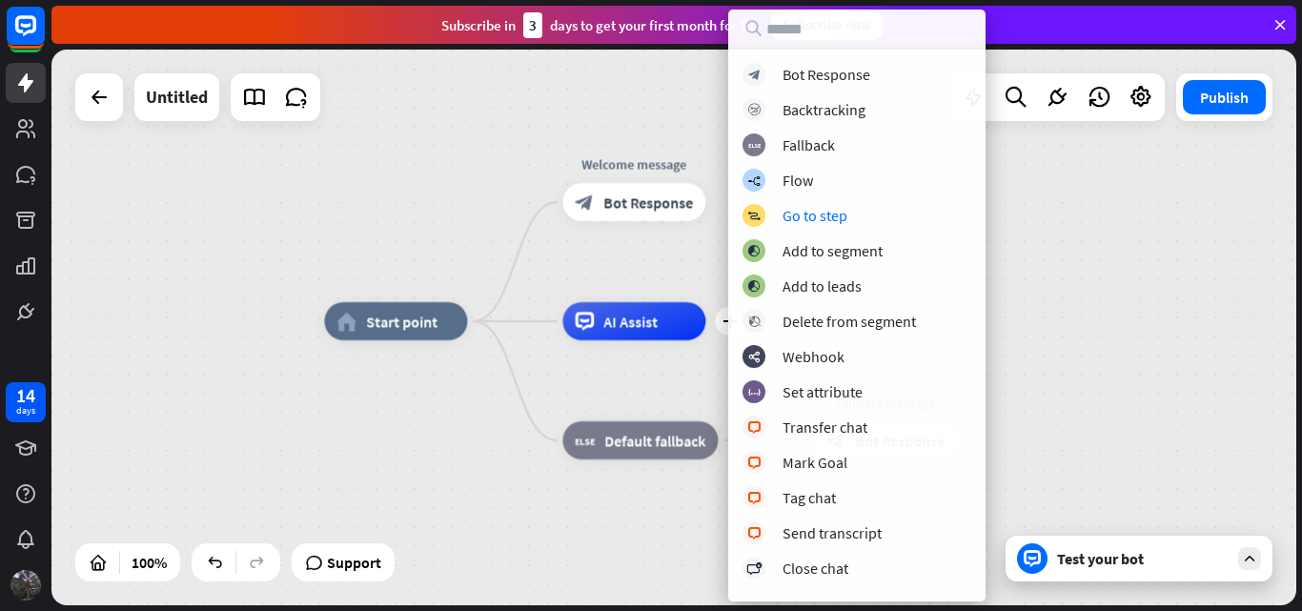
click at [1045, 336] on div "home_2 Start point Welcome message block_bot_response Bot Response plus AI Assi…" at bounding box center [946, 599] width 1245 height 556
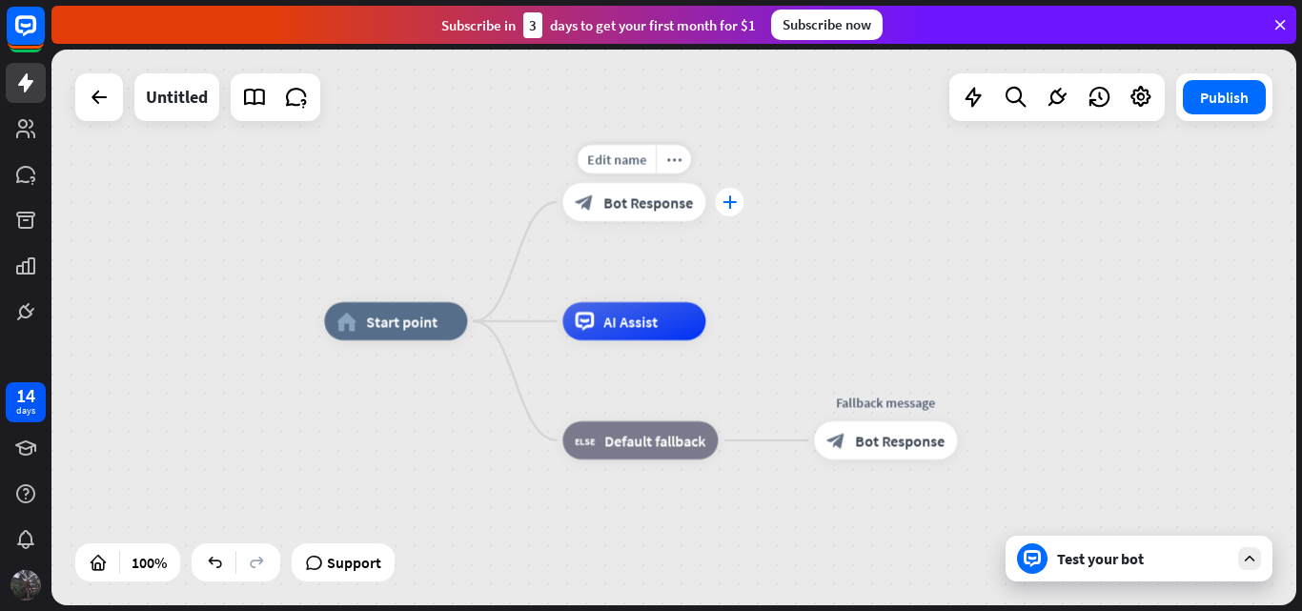
click at [737, 197] on div "plus" at bounding box center [729, 202] width 29 height 29
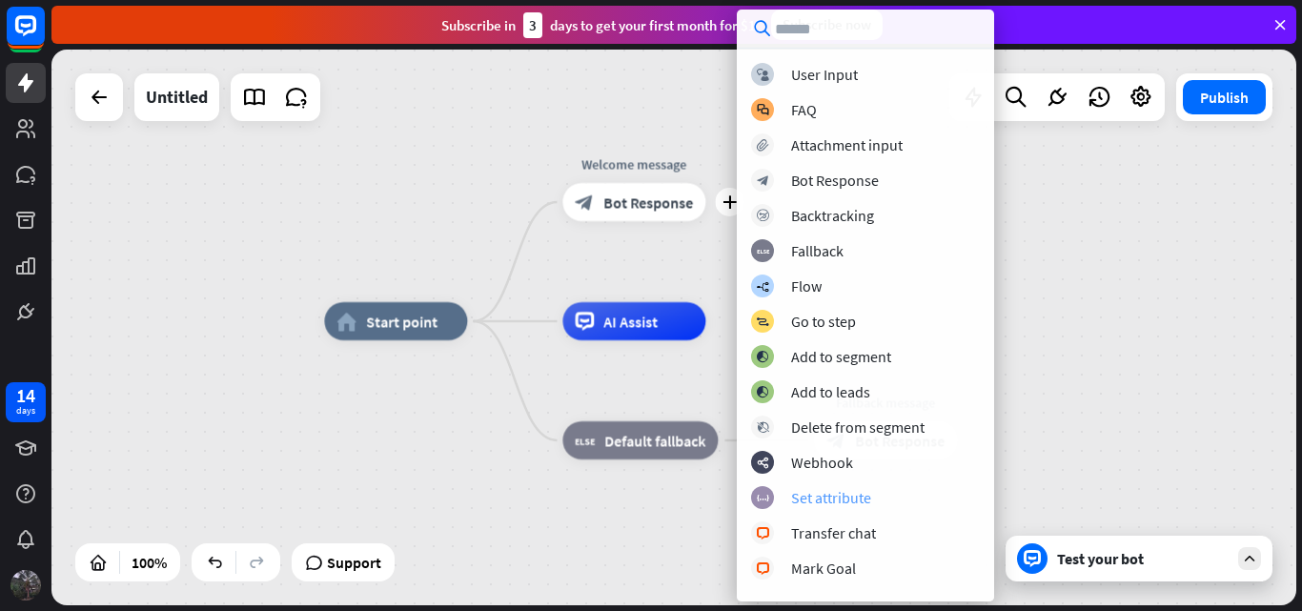
click at [849, 501] on div "Set attribute" at bounding box center [831, 497] width 80 height 19
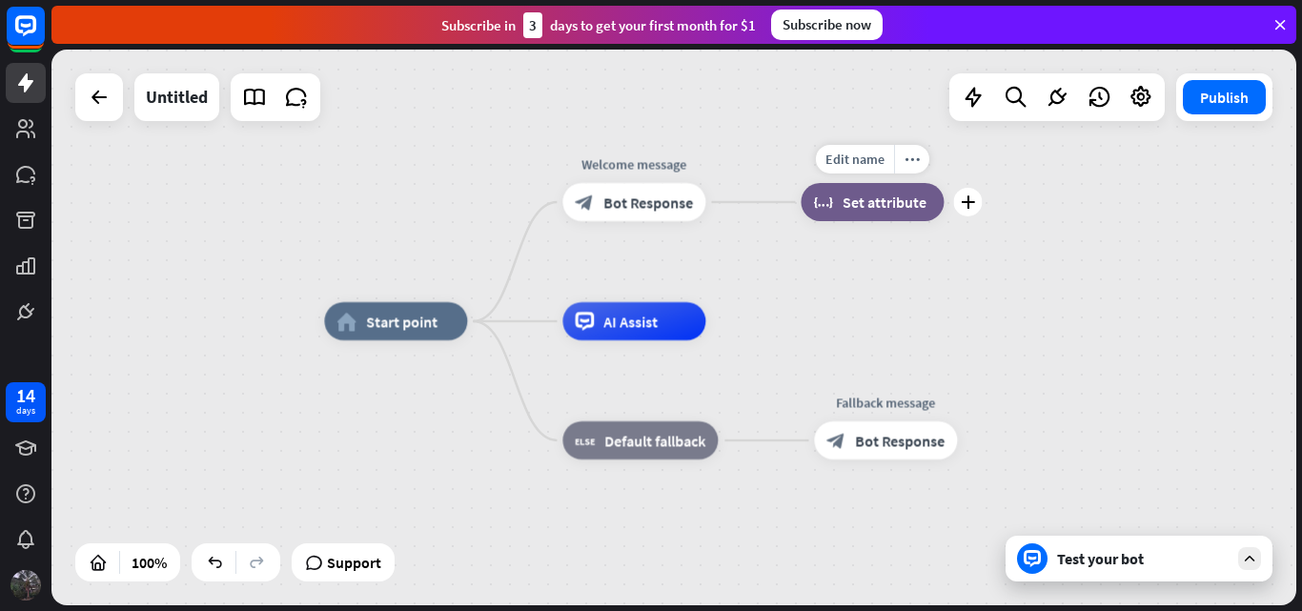
click at [861, 221] on div "Edit name more_horiz plus block_set_attribute Set attribute" at bounding box center [872, 202] width 143 height 38
click at [984, 202] on div "home_2 Start point Welcome message block_bot_response Bot Response Edit name mo…" at bounding box center [673, 328] width 1245 height 556
click at [971, 202] on icon "plus" at bounding box center [968, 201] width 14 height 13
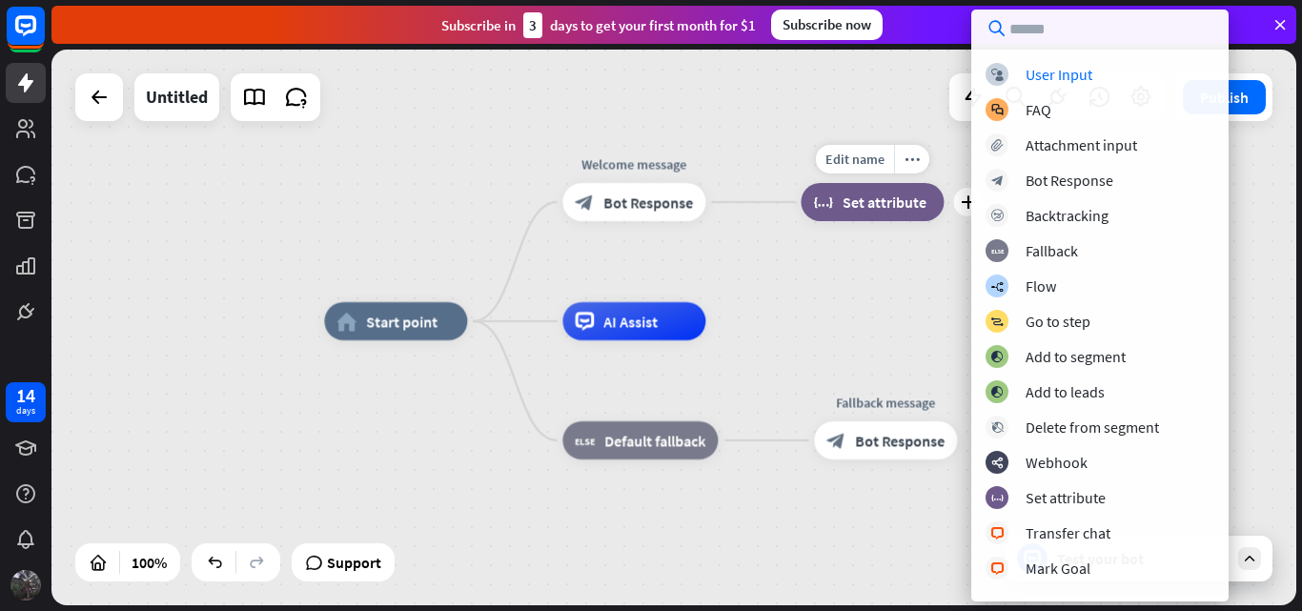
click at [927, 203] on div "block_set_attribute Set attribute" at bounding box center [872, 202] width 143 height 38
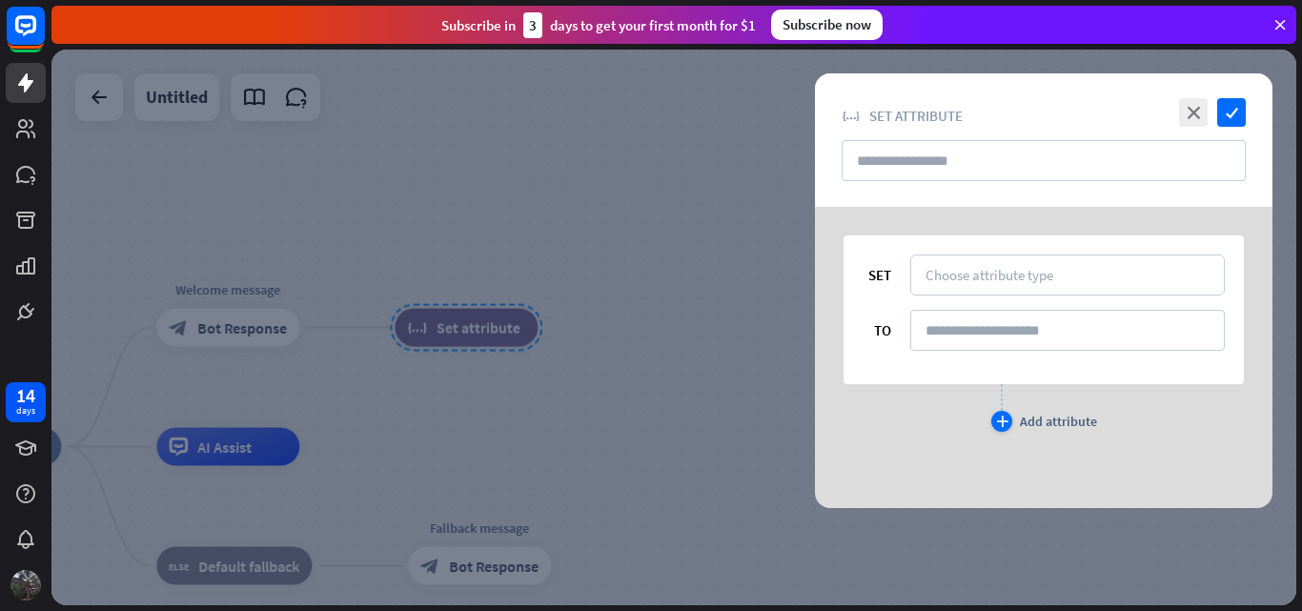
click at [1001, 420] on icon "plus" at bounding box center [1002, 421] width 12 height 11
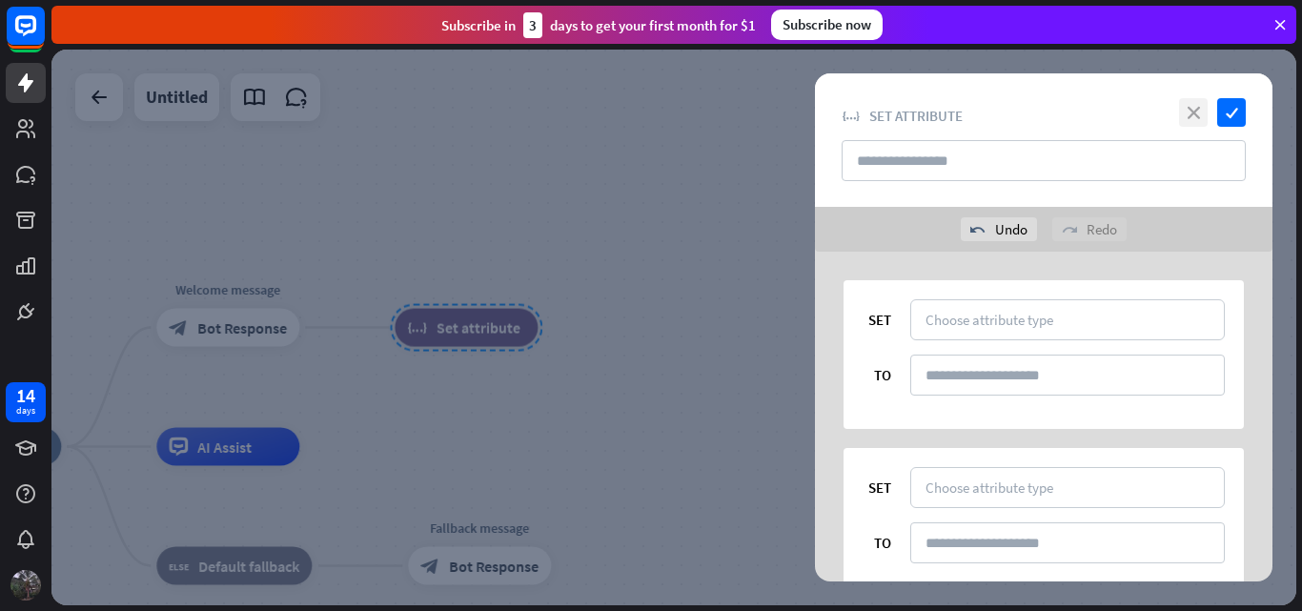
click at [1191, 115] on icon "close" at bounding box center [1193, 112] width 29 height 29
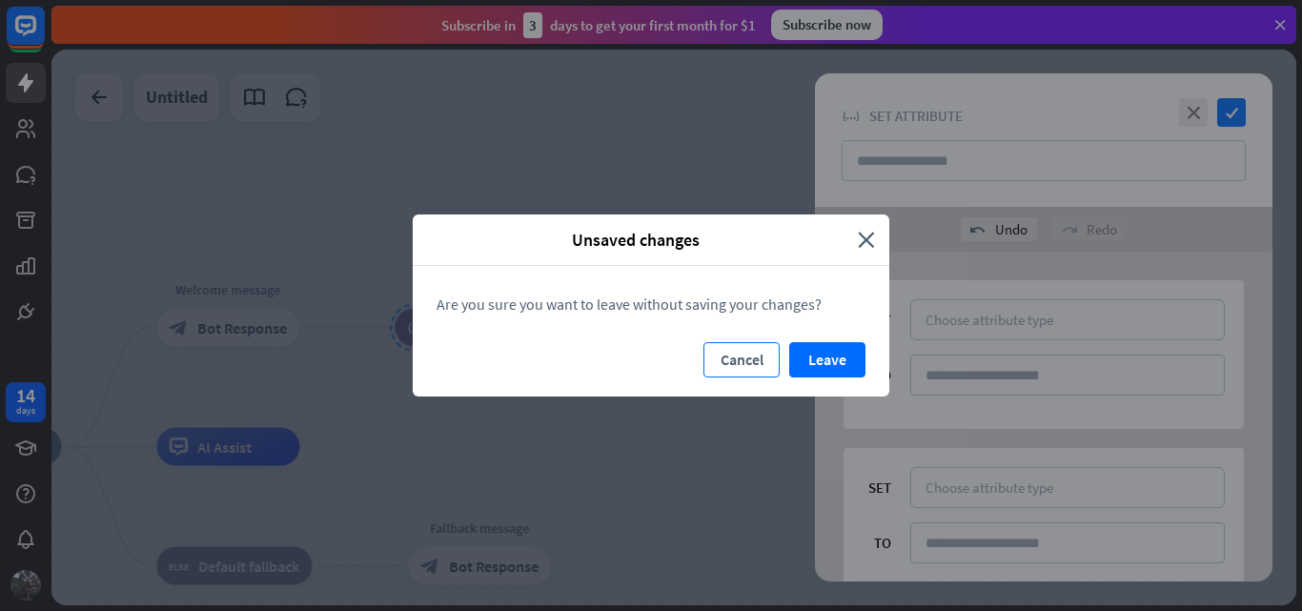
click at [757, 363] on button "Cancel" at bounding box center [742, 359] width 76 height 35
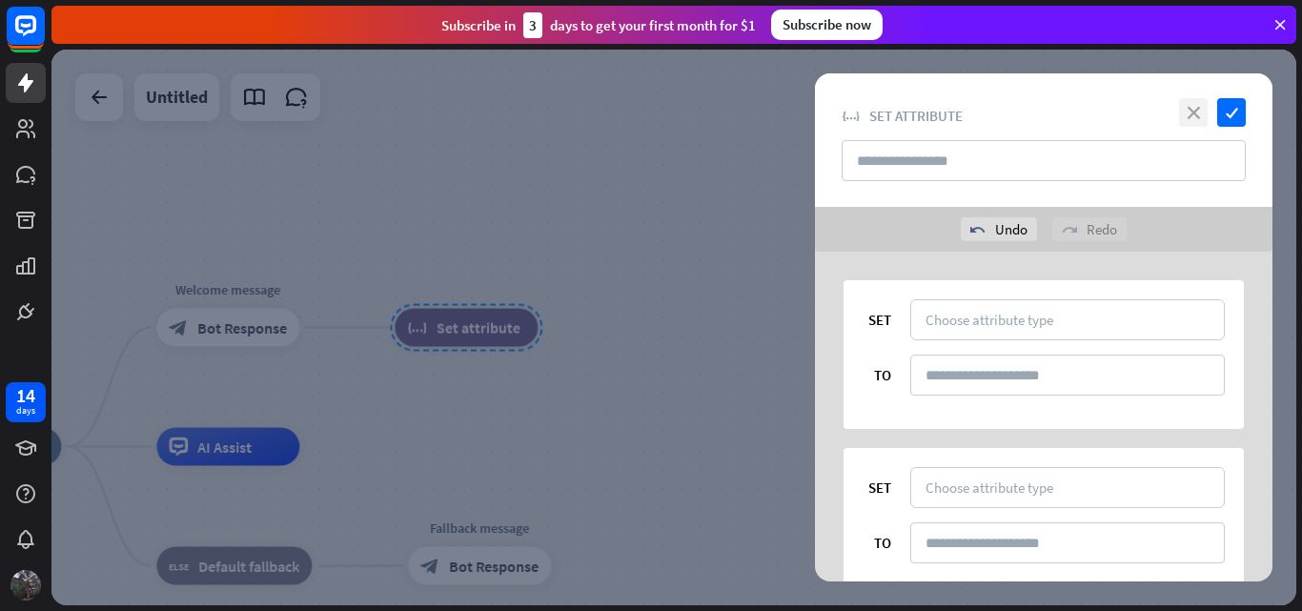
click at [1183, 114] on icon "close" at bounding box center [1193, 112] width 29 height 29
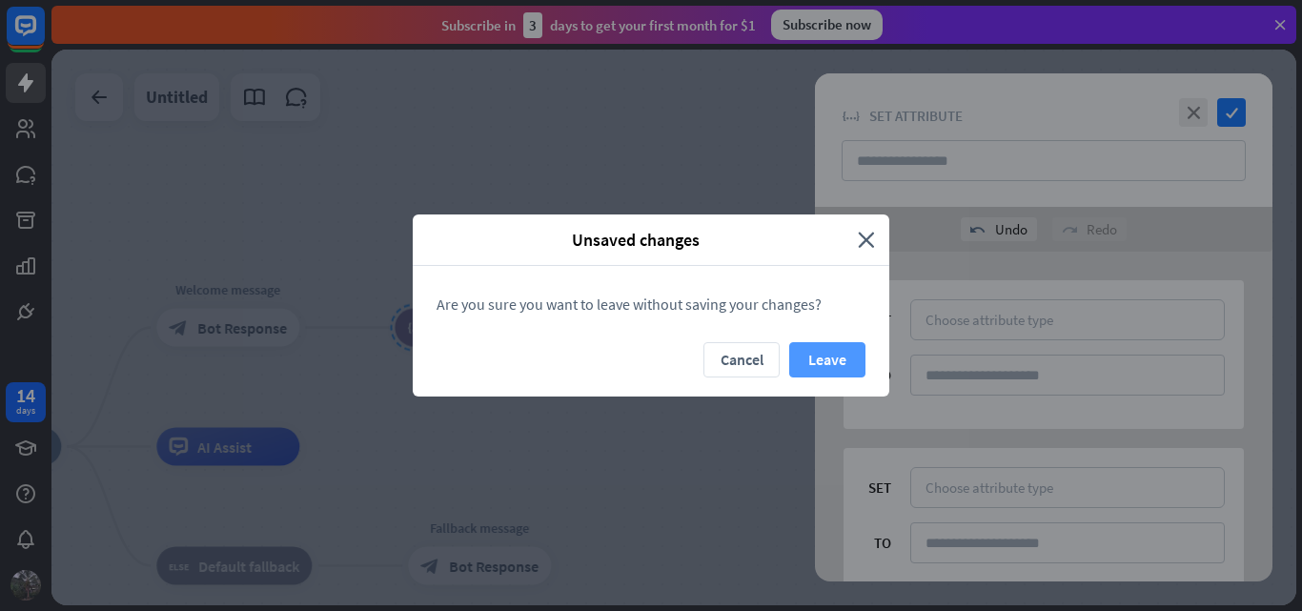
click at [813, 366] on button "Leave" at bounding box center [827, 359] width 76 height 35
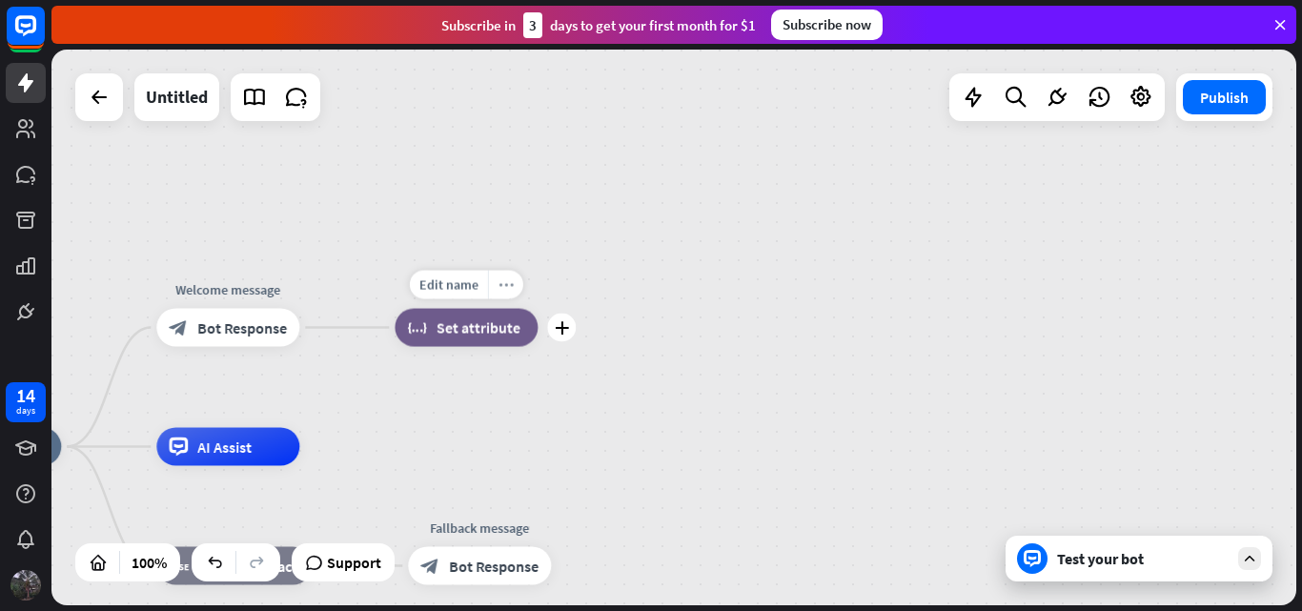
click at [502, 286] on icon "more_horiz" at bounding box center [506, 284] width 15 height 14
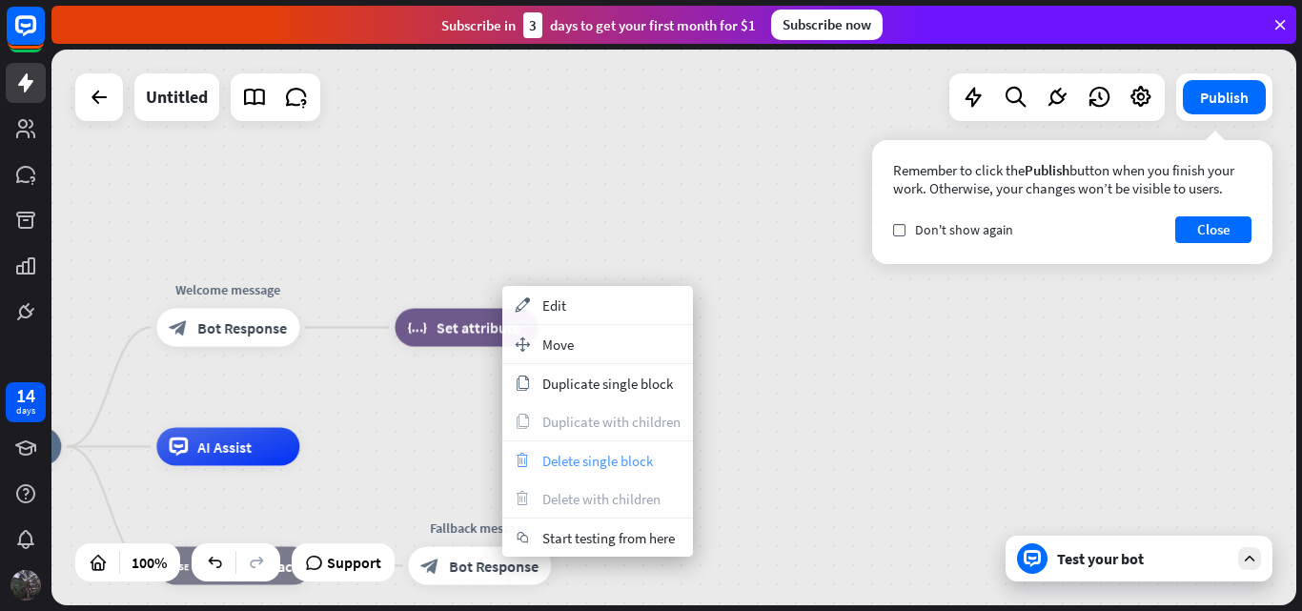
click at [598, 464] on span "Delete single block" at bounding box center [597, 461] width 111 height 18
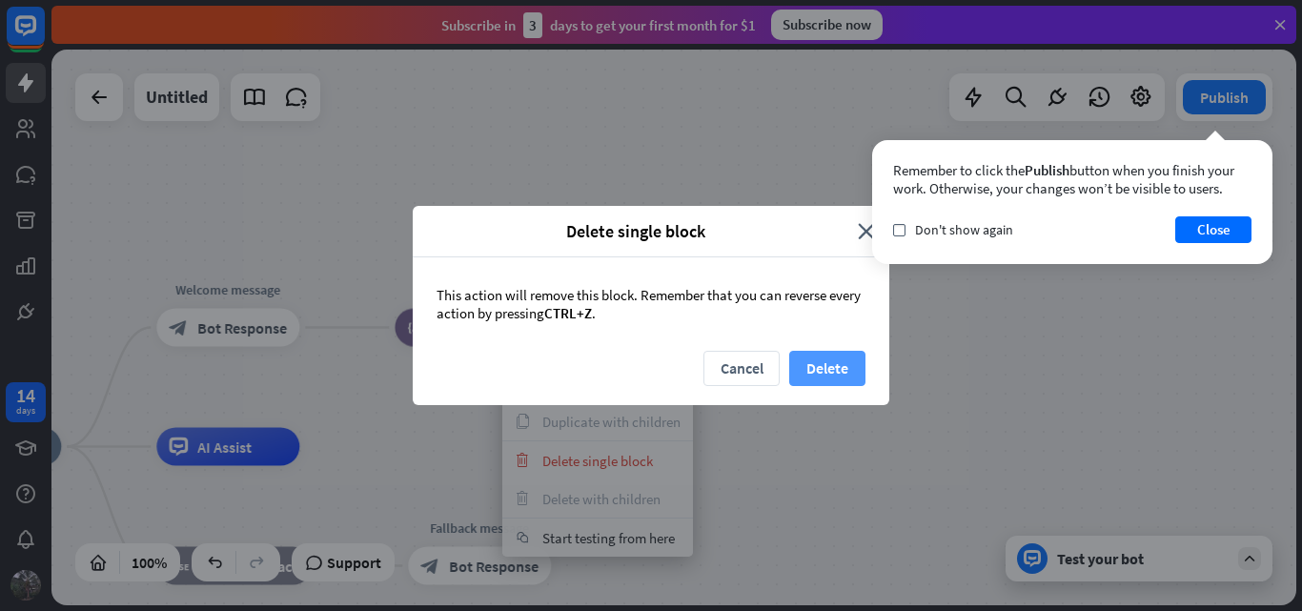
click at [816, 364] on button "Delete" at bounding box center [827, 368] width 76 height 35
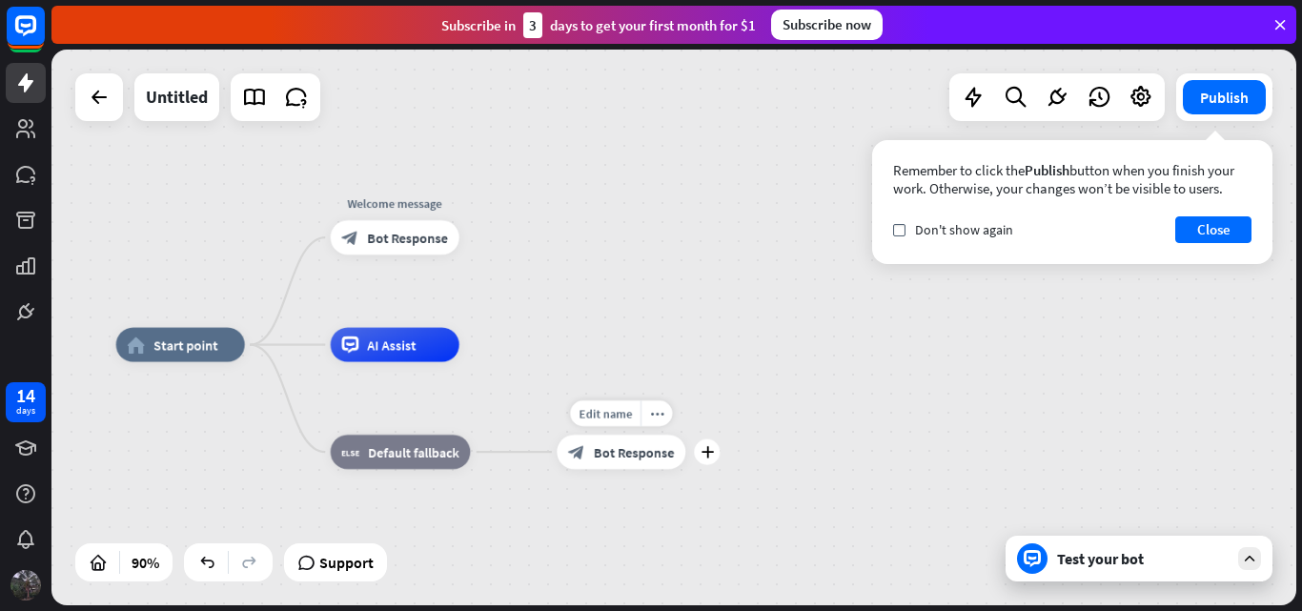
click at [650, 457] on span "Bot Response" at bounding box center [634, 451] width 81 height 17
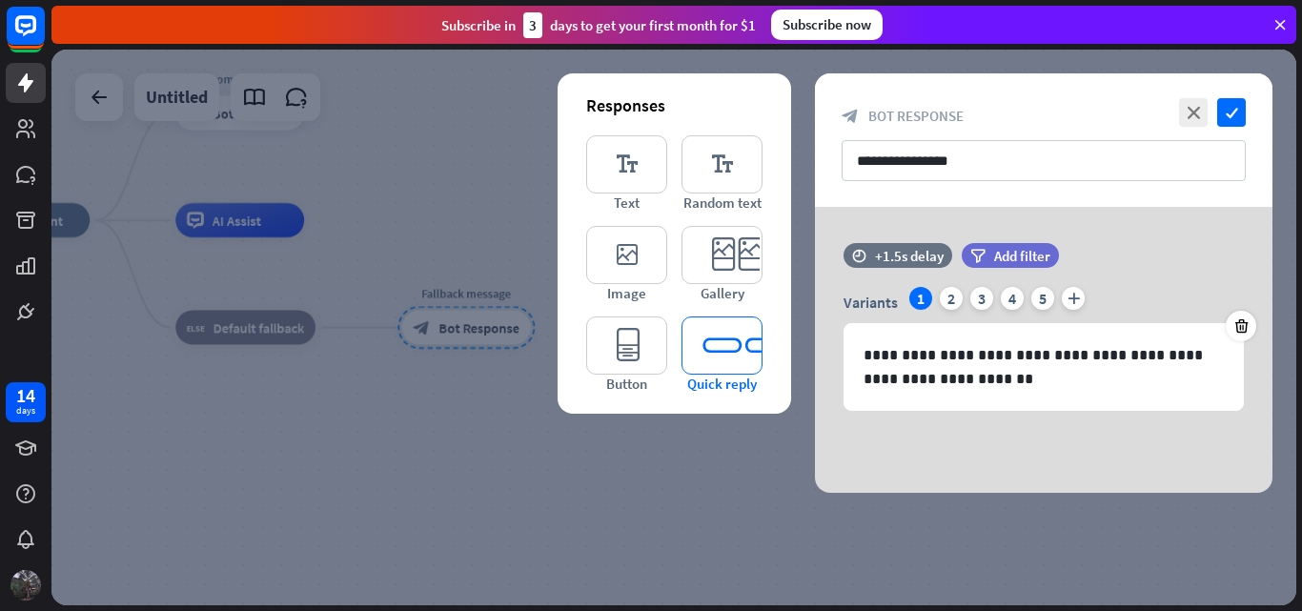
click at [727, 360] on icon "editor_quick_replies" at bounding box center [722, 345] width 81 height 58
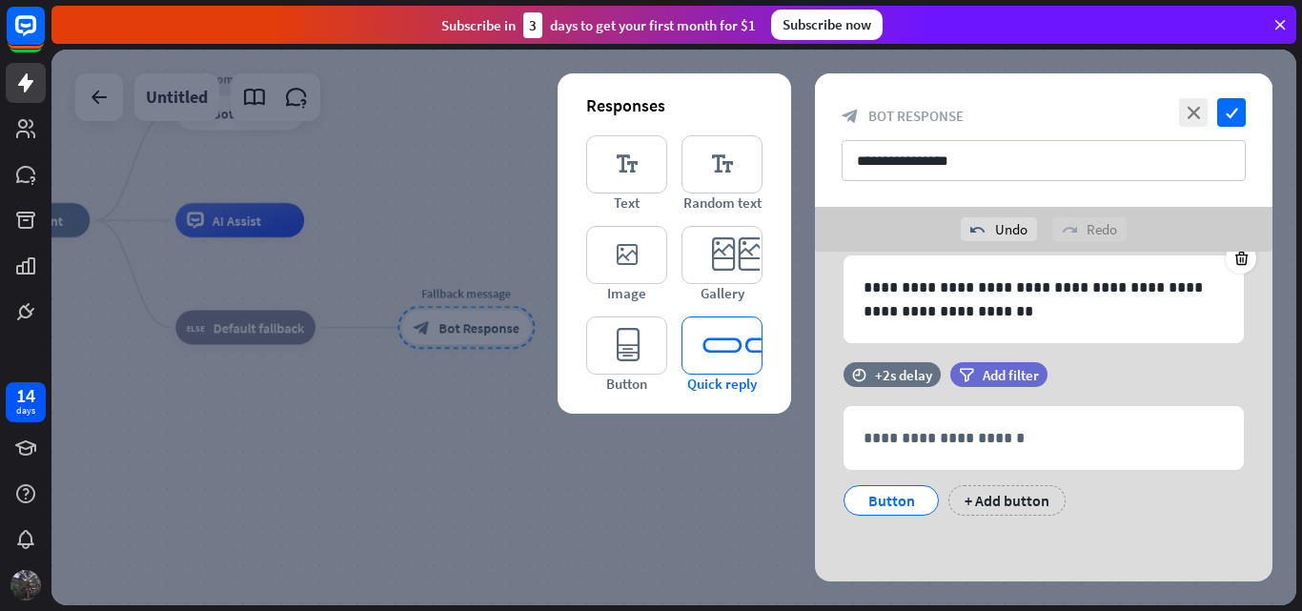
scroll to position [113, 0]
click at [971, 498] on div "+ Add button" at bounding box center [1007, 499] width 117 height 31
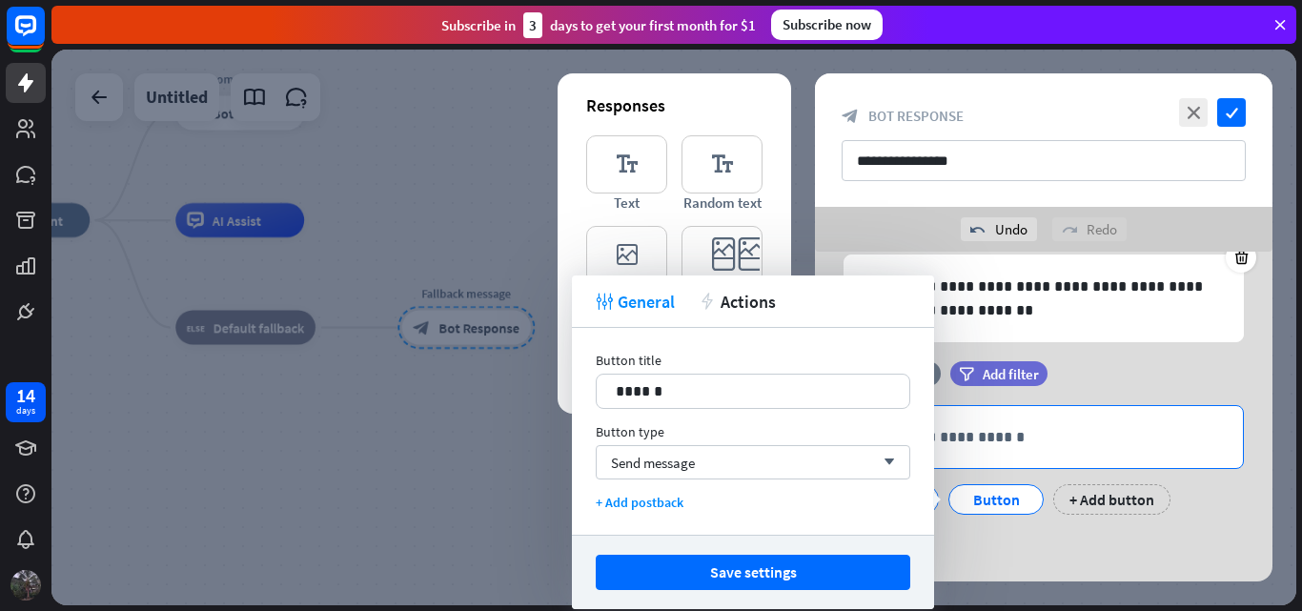
drag, startPoint x: 803, startPoint y: 573, endPoint x: 1187, endPoint y: 431, distance: 409.6
click at [1186, 431] on body "14 days close Product Help First steps Get started with ChatBot Help Center Fol…" at bounding box center [651, 305] width 1302 height 611
click at [1213, 381] on div "time +2s delay filter Add filter" at bounding box center [1044, 383] width 458 height 44
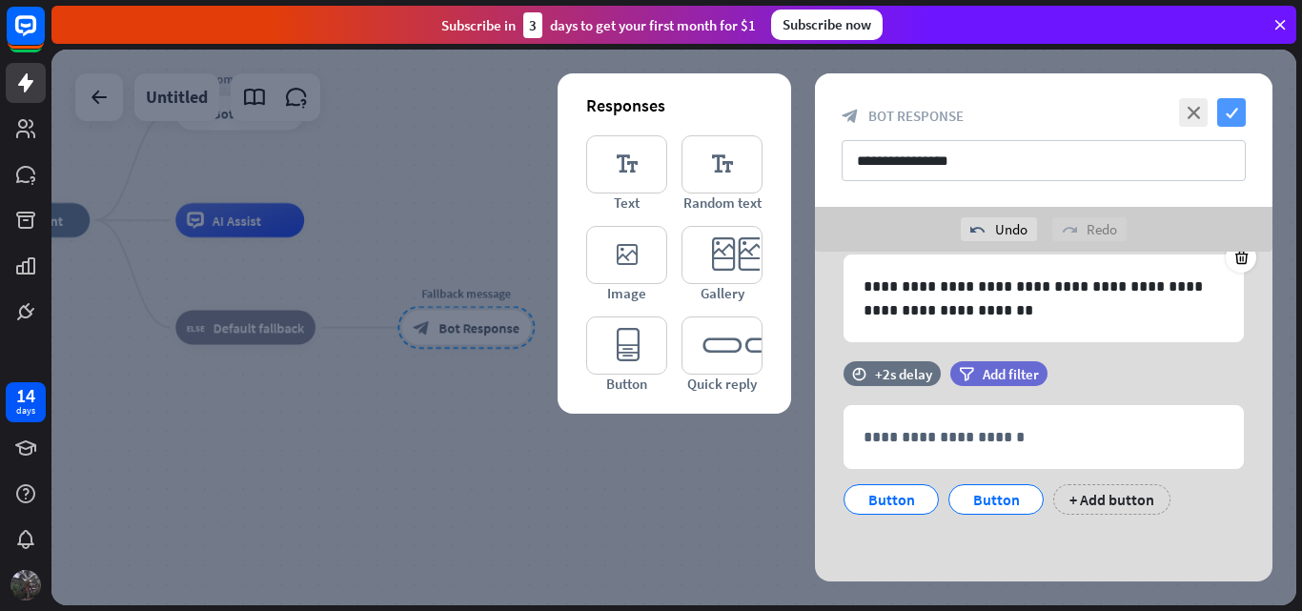
click at [1219, 109] on icon "check" at bounding box center [1231, 112] width 29 height 29
